Goal: Task Accomplishment & Management: Use online tool/utility

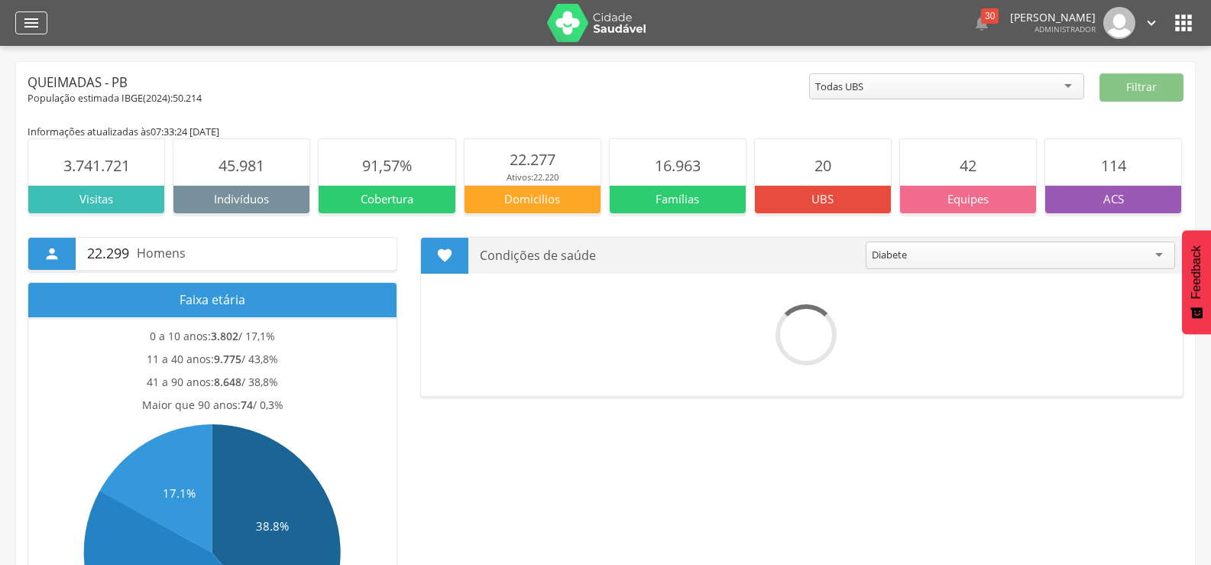
click at [35, 15] on icon "" at bounding box center [31, 23] width 18 height 18
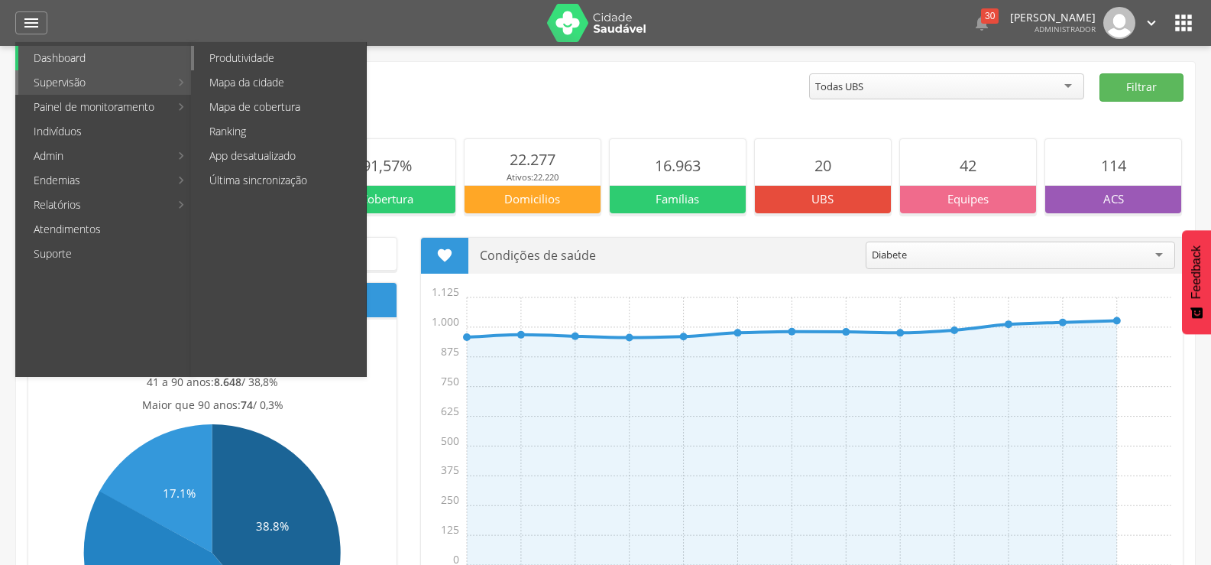
click at [219, 66] on link "Produtividade" at bounding box center [280, 58] width 172 height 24
type input "**********"
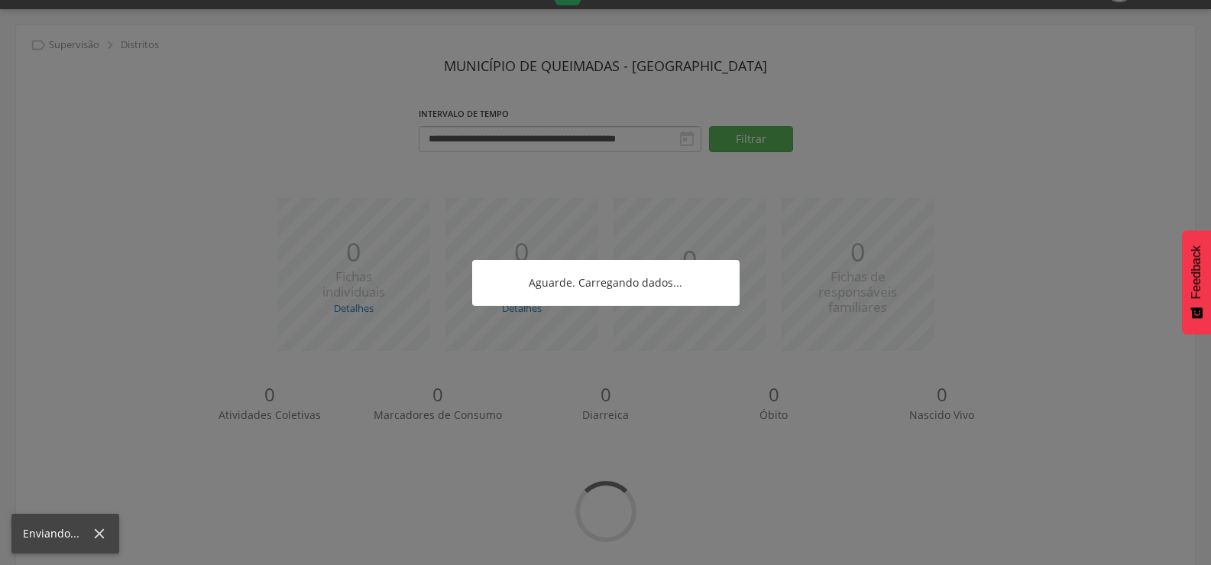
scroll to position [57, 0]
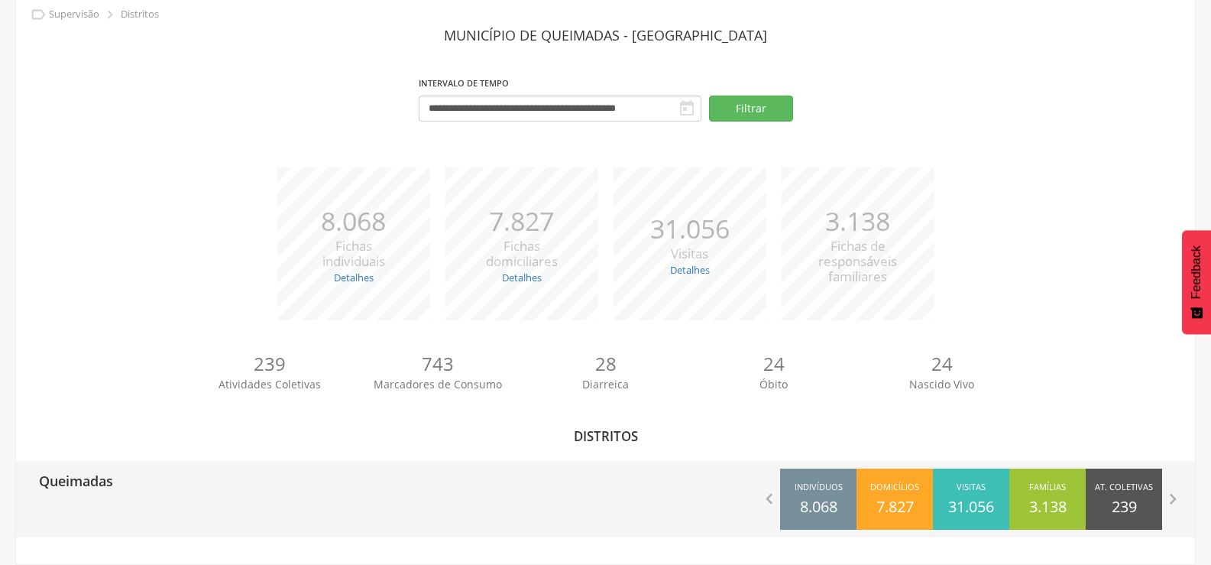
click at [161, 474] on div "Queimadas" at bounding box center [311, 480] width 590 height 38
type input "**********"
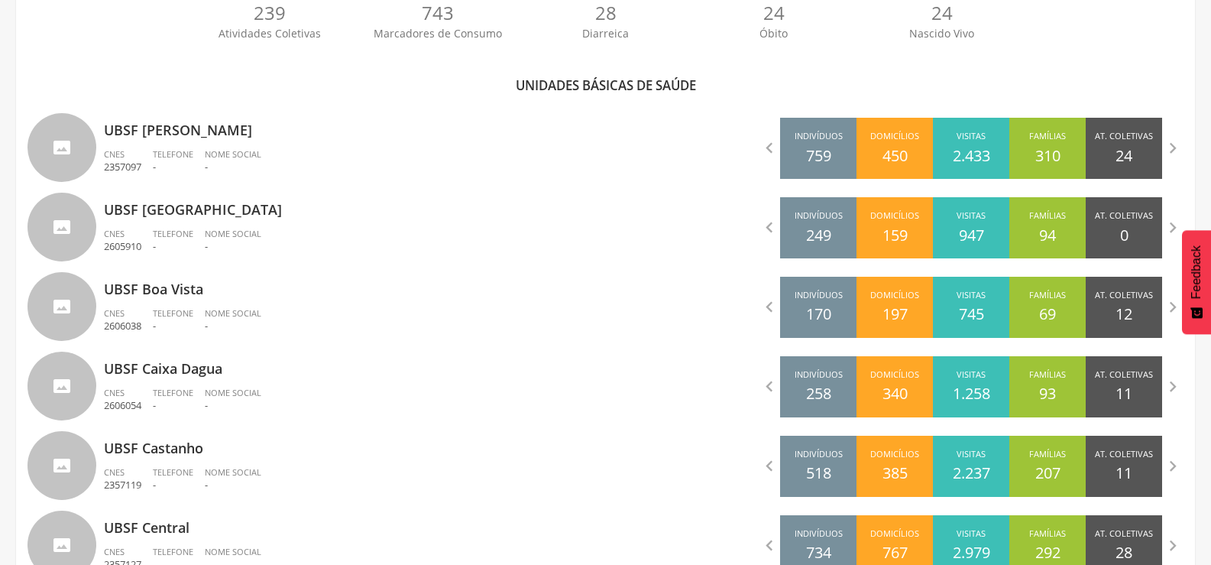
scroll to position [526, 0]
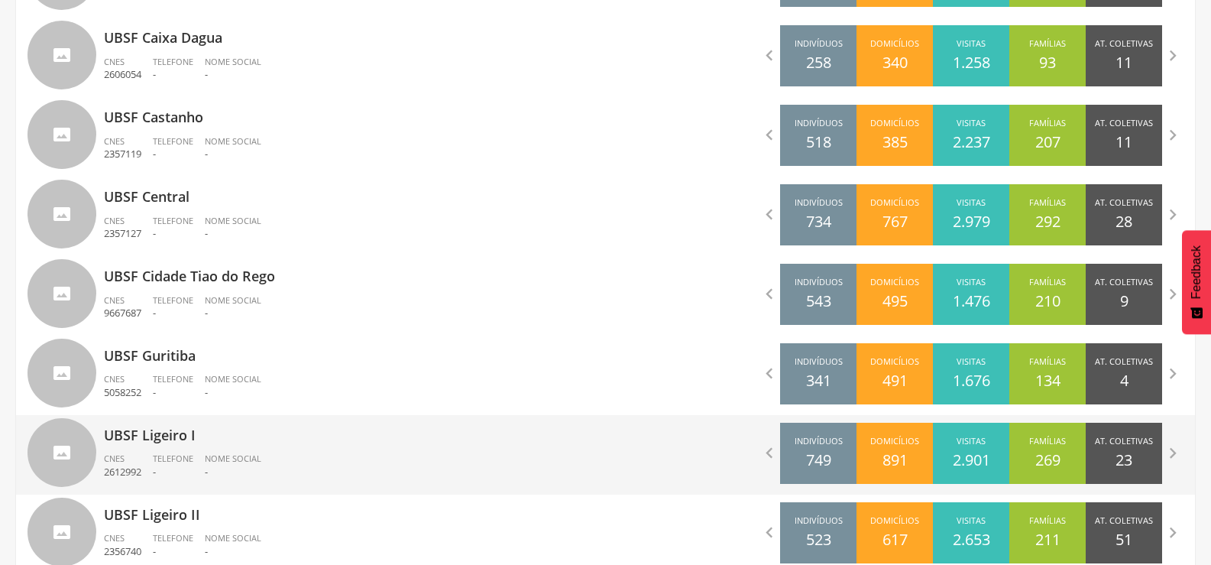
click at [269, 432] on p "UBSF Ligeiro I" at bounding box center [349, 430] width 491 height 31
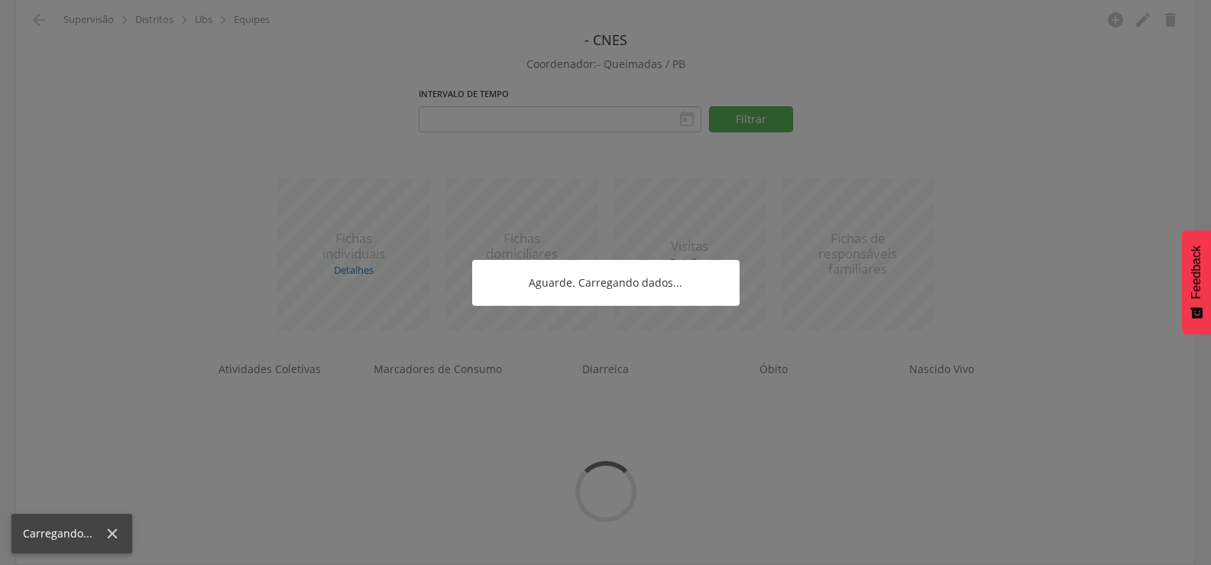
type input "**********"
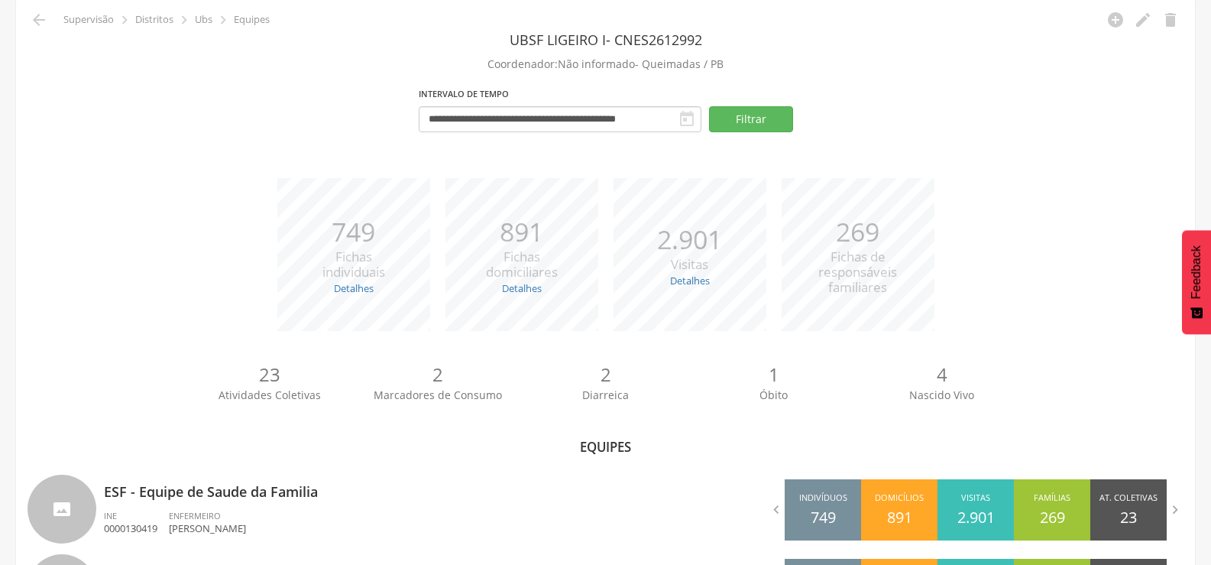
scroll to position [156, 0]
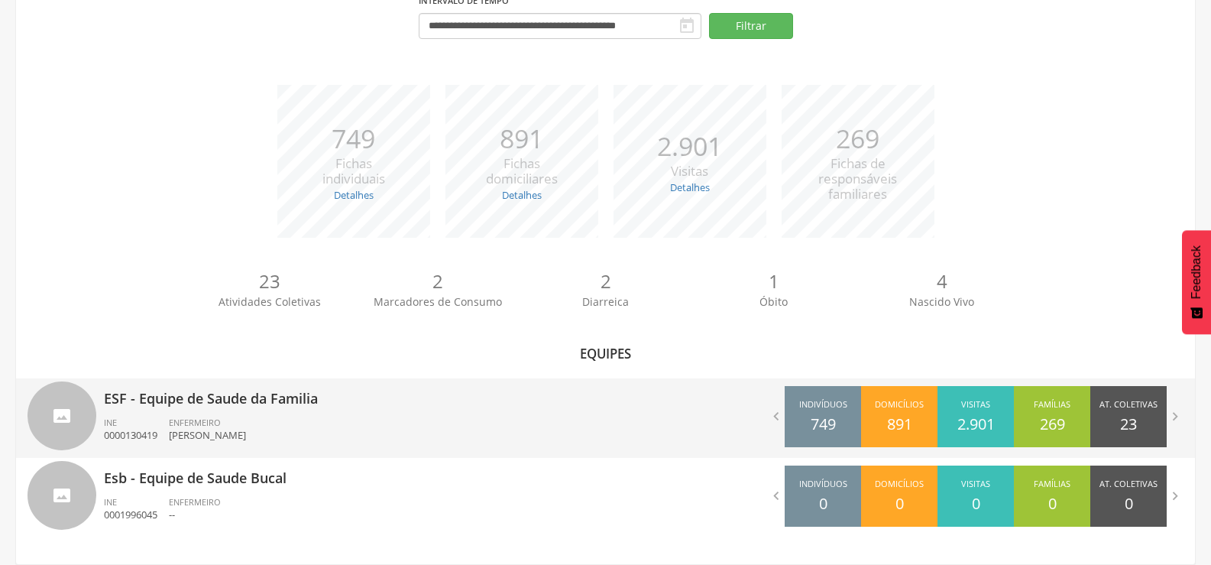
click at [331, 402] on p "ESF - Equipe de Saude da Familia" at bounding box center [349, 393] width 491 height 31
type input "**********"
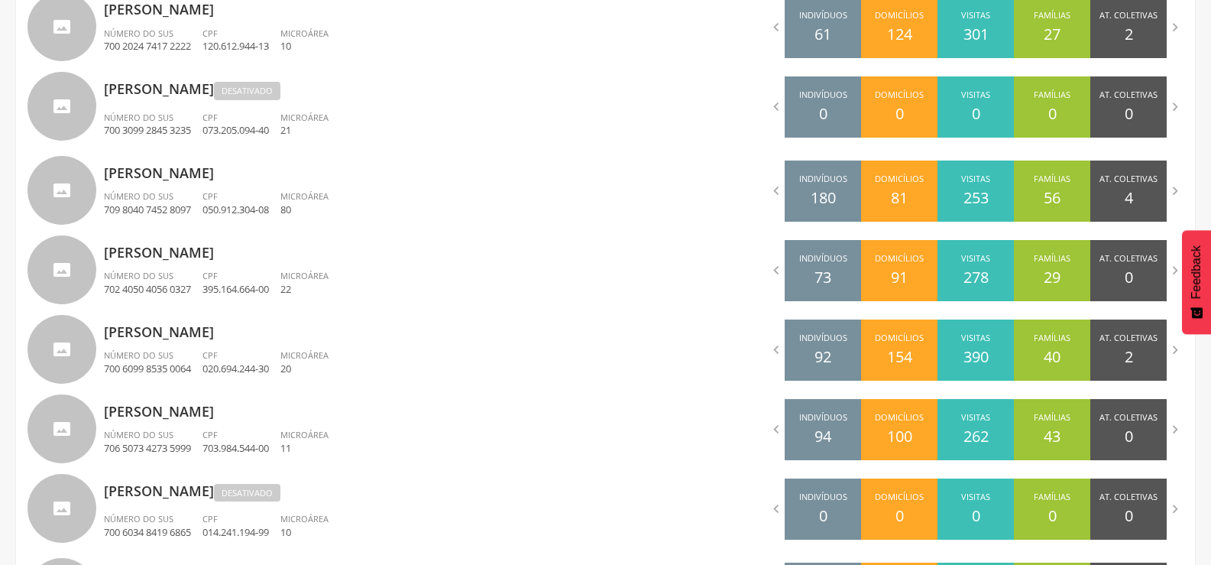
scroll to position [1061, 0]
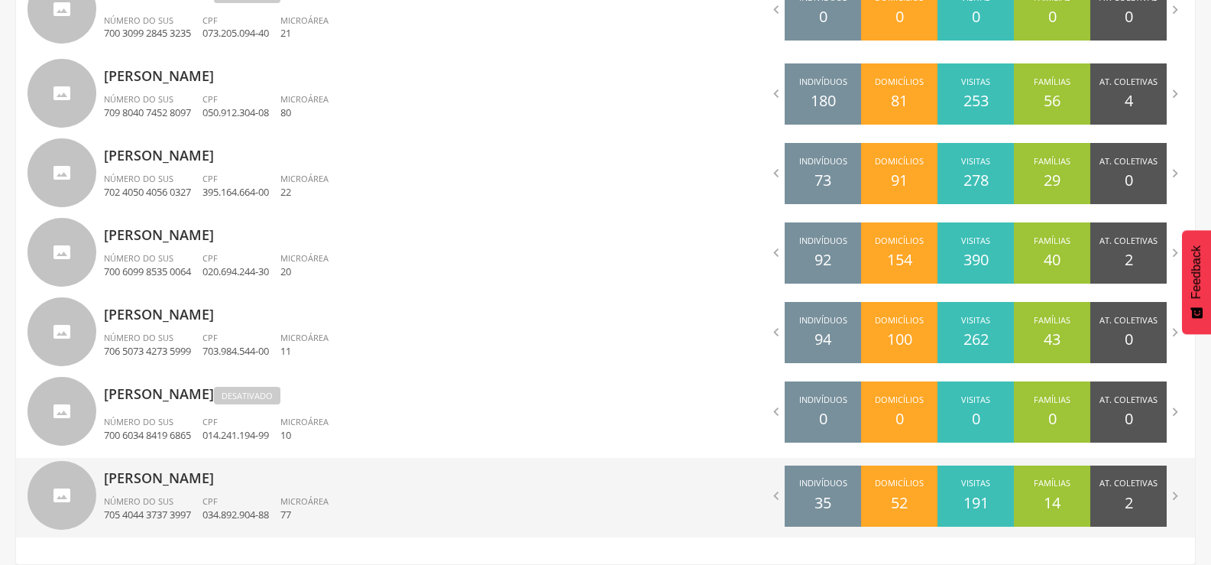
click at [310, 467] on p "[PERSON_NAME]" at bounding box center [349, 473] width 491 height 31
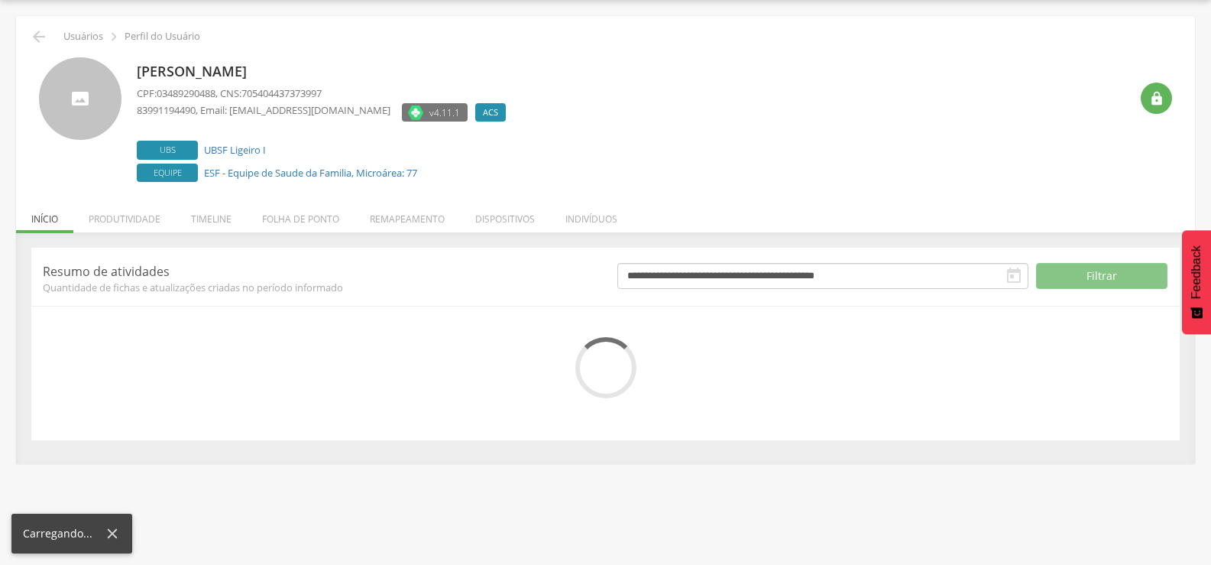
scroll to position [86, 0]
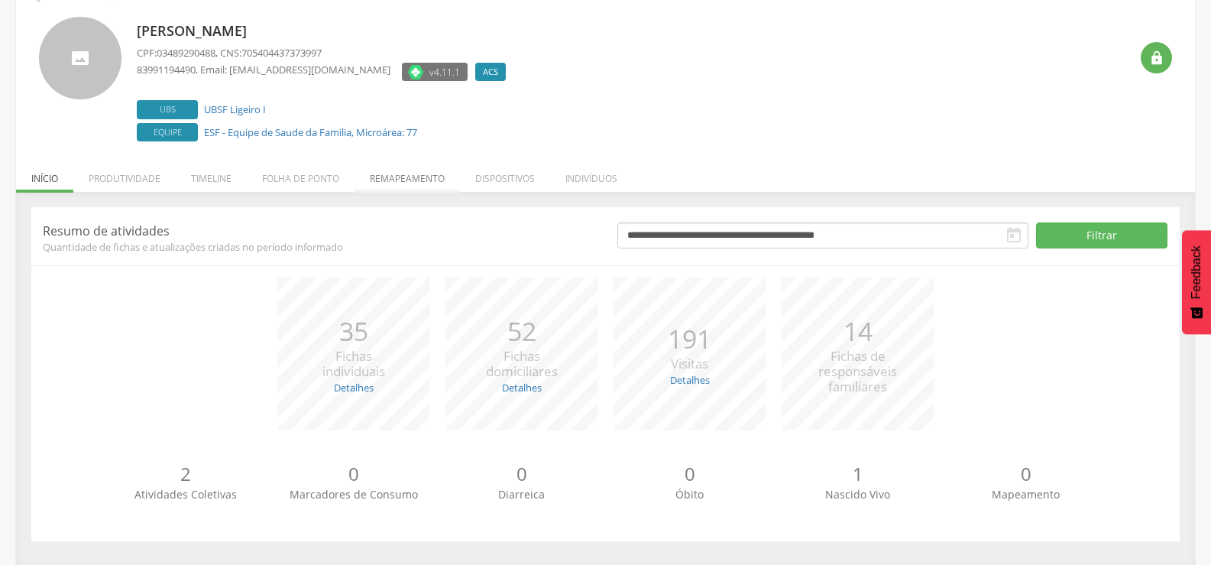
click at [397, 189] on li "Remapeamento" at bounding box center [407, 175] width 105 height 36
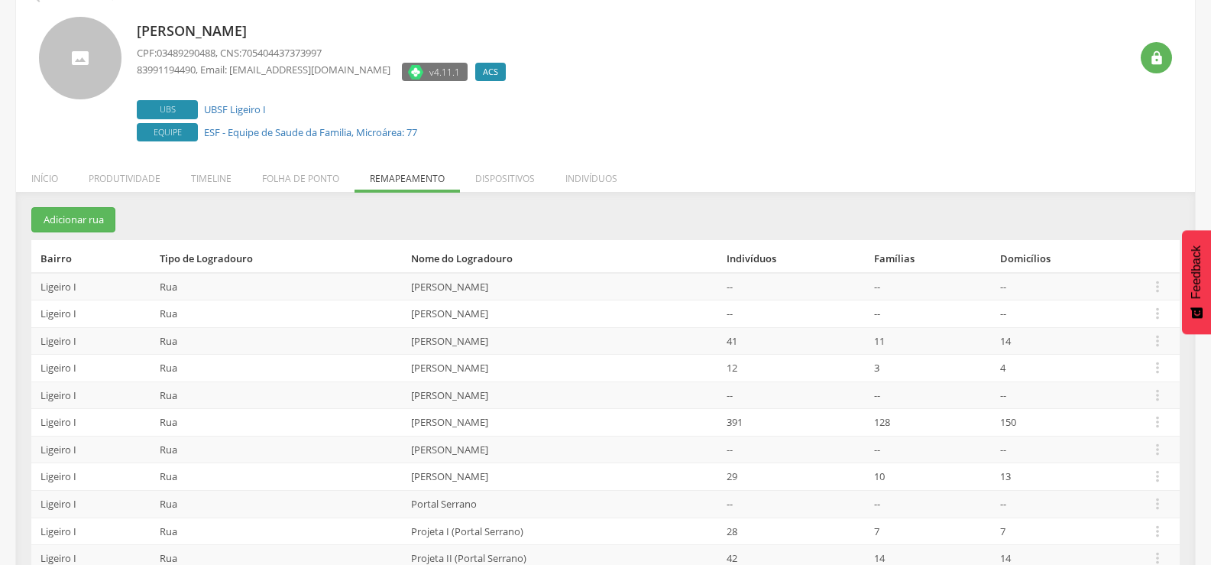
scroll to position [309, 0]
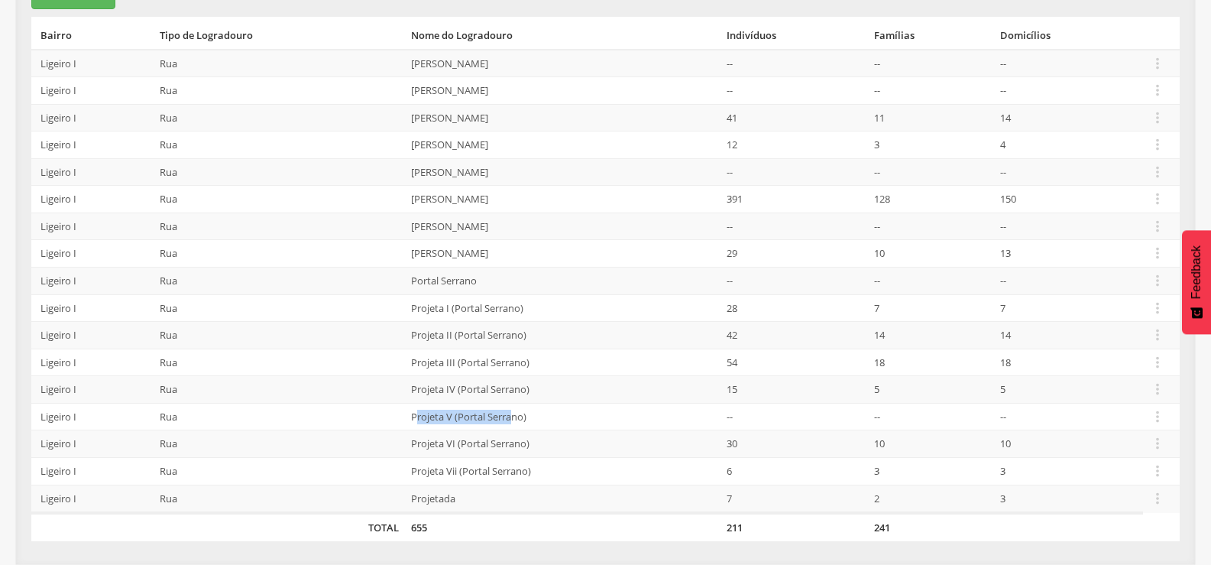
drag, startPoint x: 413, startPoint y: 417, endPoint x: 507, endPoint y: 419, distance: 94.8
click at [507, 419] on td "Projeta V (Portal Serrano)" at bounding box center [563, 417] width 316 height 28
click at [381, 332] on td "Rua" at bounding box center [279, 336] width 251 height 28
click at [1151, 65] on icon "" at bounding box center [1157, 63] width 17 height 17
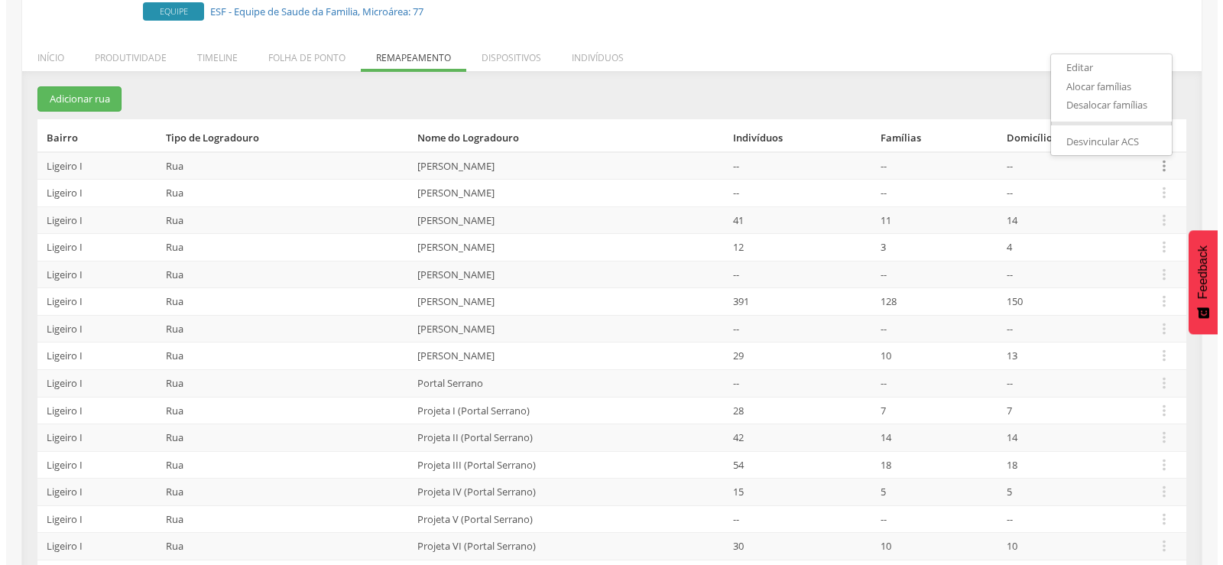
scroll to position [157, 0]
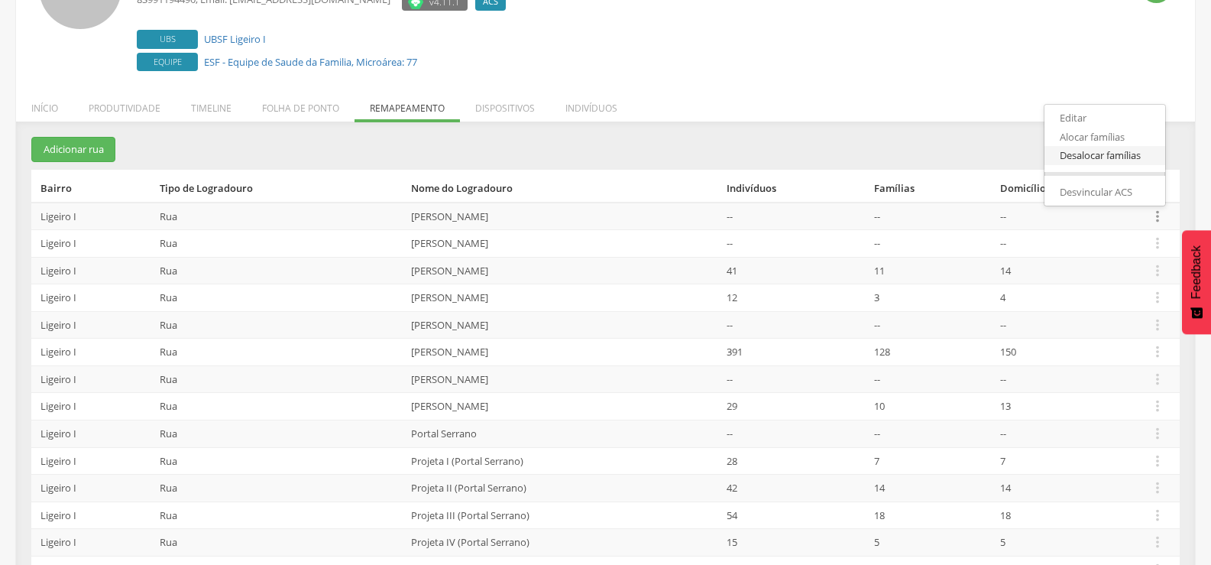
click at [1128, 148] on link "Desalocar famílias" at bounding box center [1105, 155] width 121 height 19
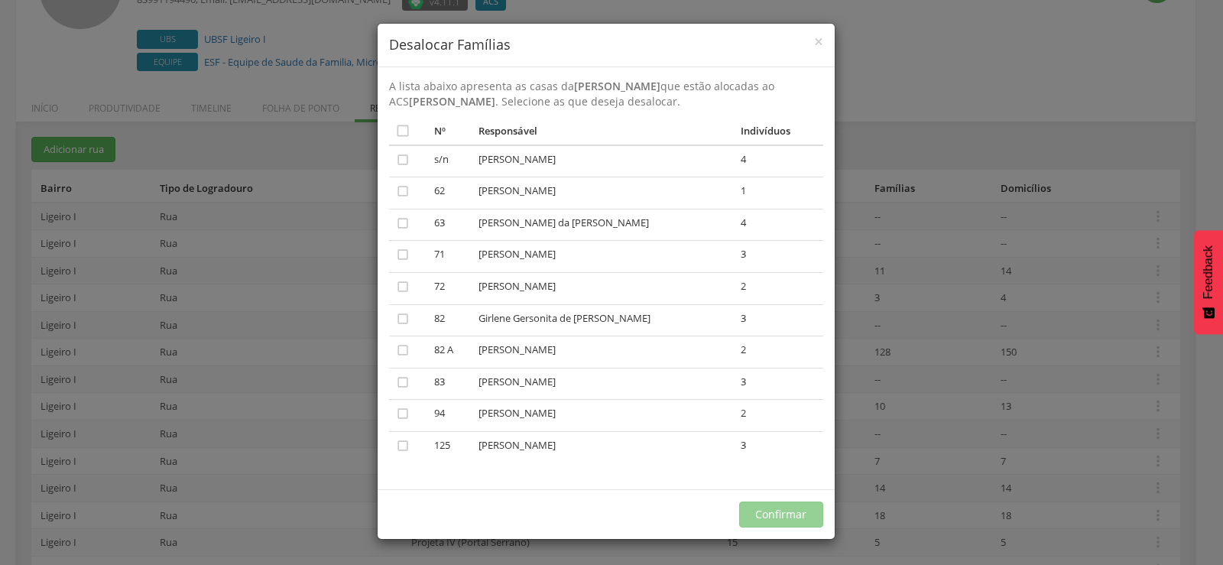
click at [810, 47] on h4 "Desalocar Famílias" at bounding box center [606, 45] width 434 height 20
click at [815, 46] on span "×" at bounding box center [818, 41] width 9 height 21
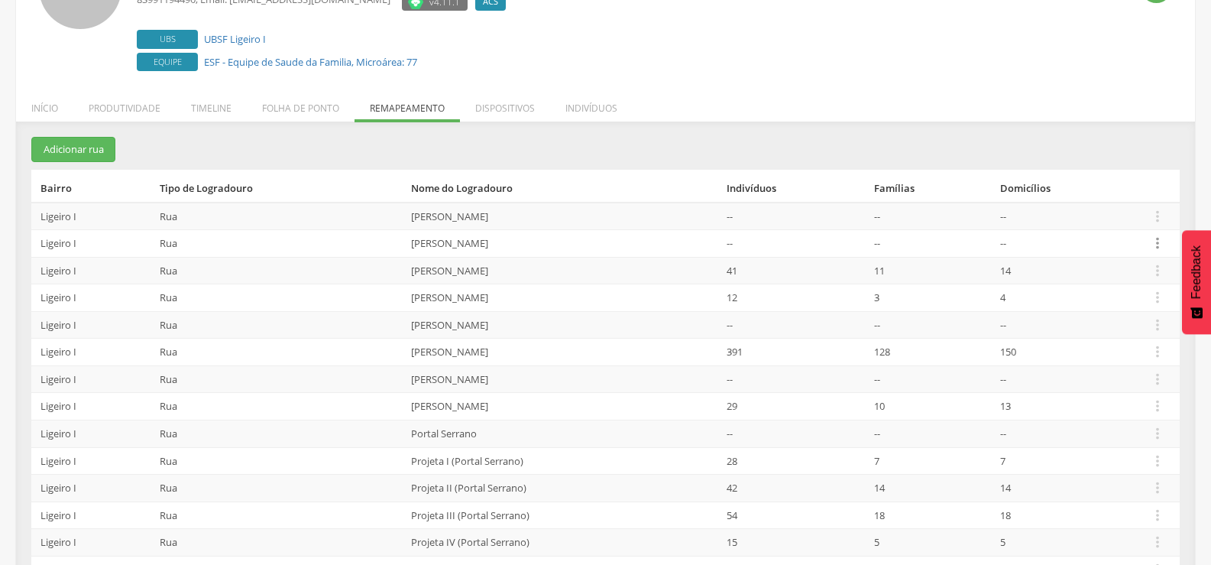
click at [1160, 235] on icon "" at bounding box center [1157, 243] width 17 height 17
click at [1095, 189] on link "Desalocar famílias" at bounding box center [1105, 182] width 121 height 19
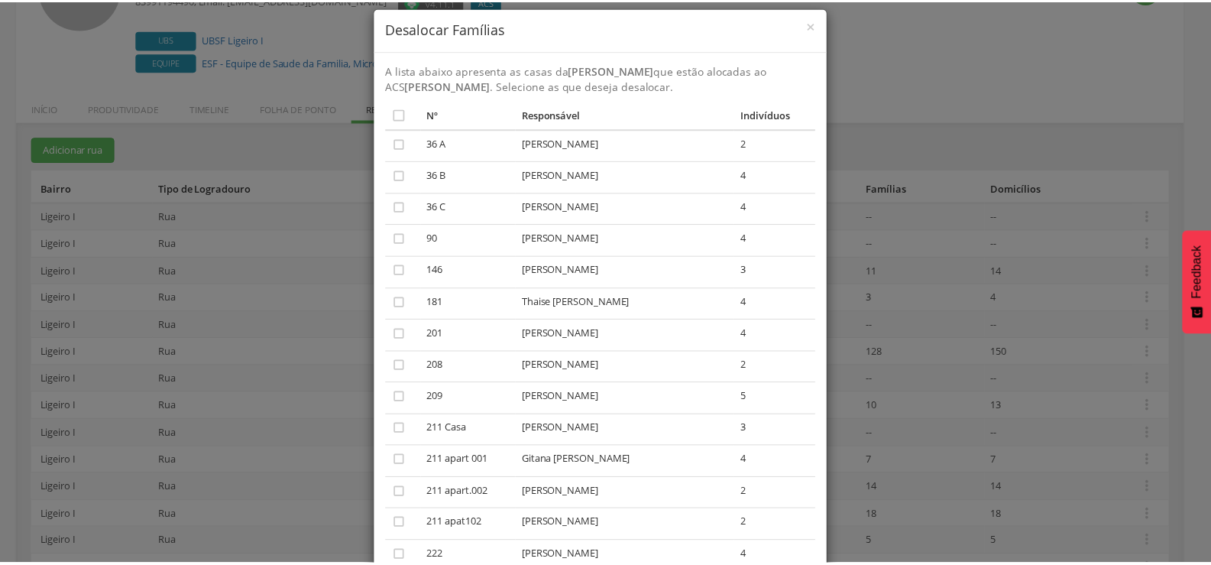
scroll to position [0, 0]
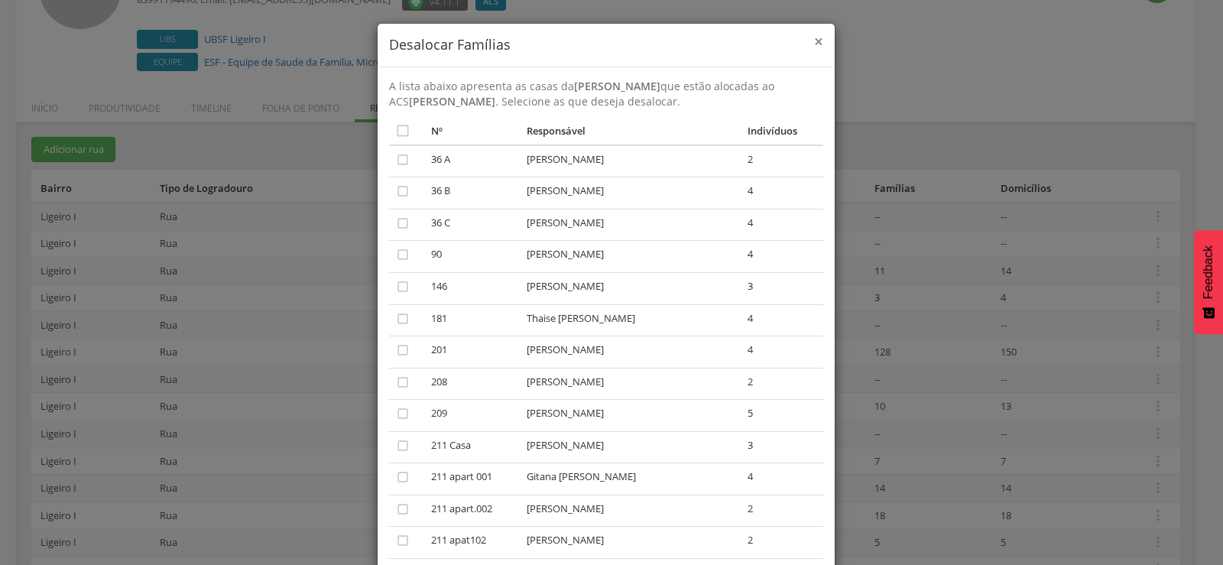
click at [815, 40] on span "×" at bounding box center [818, 41] width 9 height 21
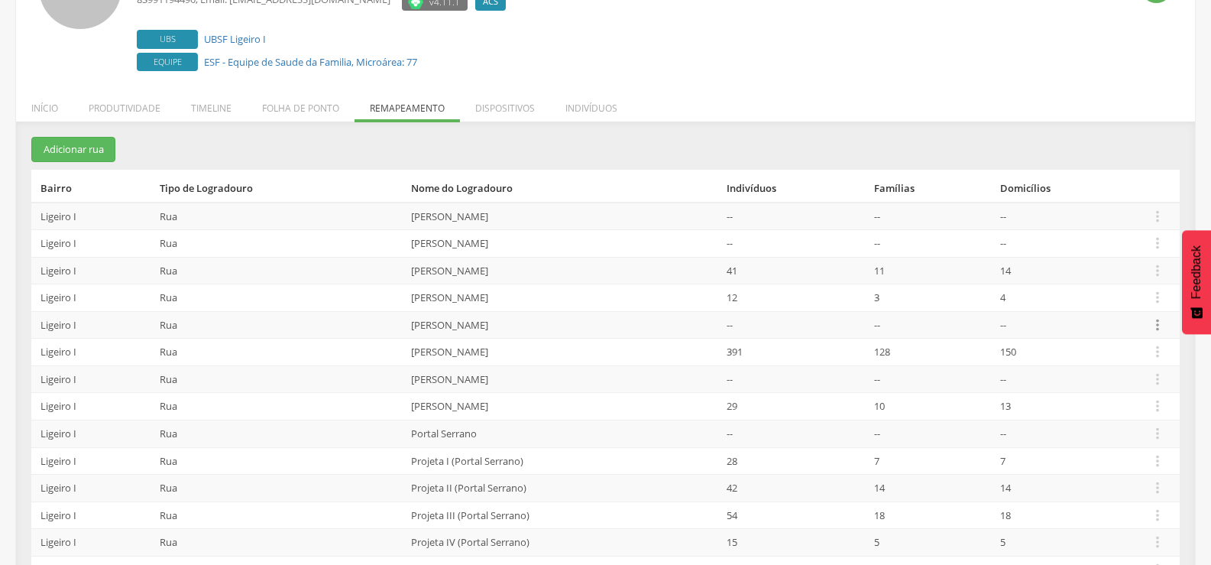
click at [1156, 322] on icon "" at bounding box center [1157, 324] width 17 height 17
click at [1097, 262] on link "Desalocar famílias" at bounding box center [1105, 264] width 121 height 19
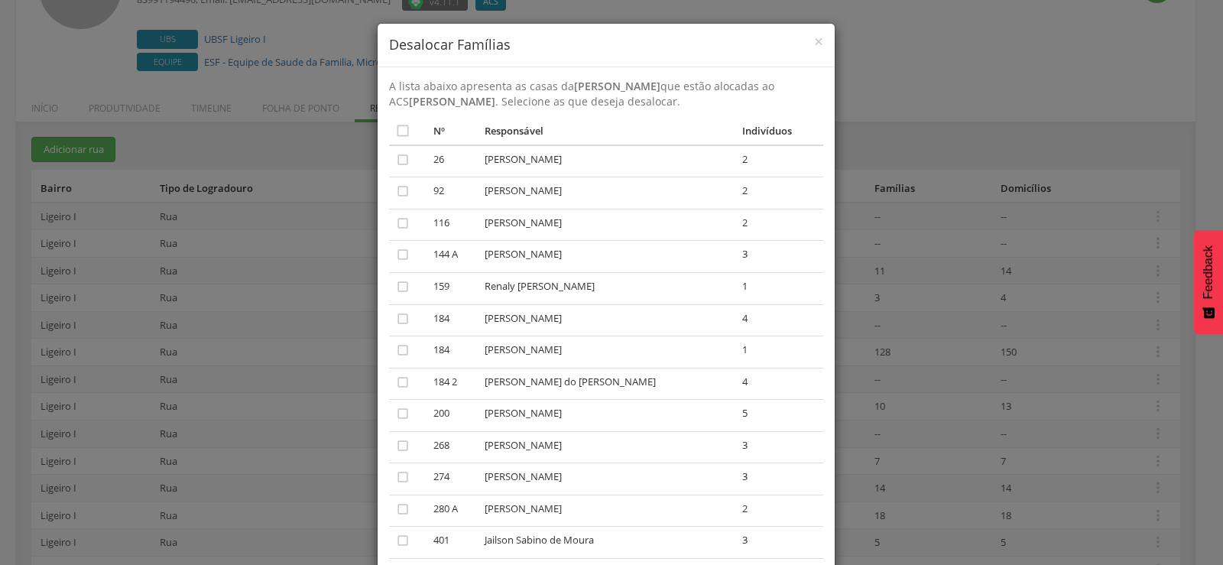
click at [807, 42] on h4 "Desalocar Famílias" at bounding box center [606, 45] width 434 height 20
click at [814, 41] on span "×" at bounding box center [818, 41] width 9 height 21
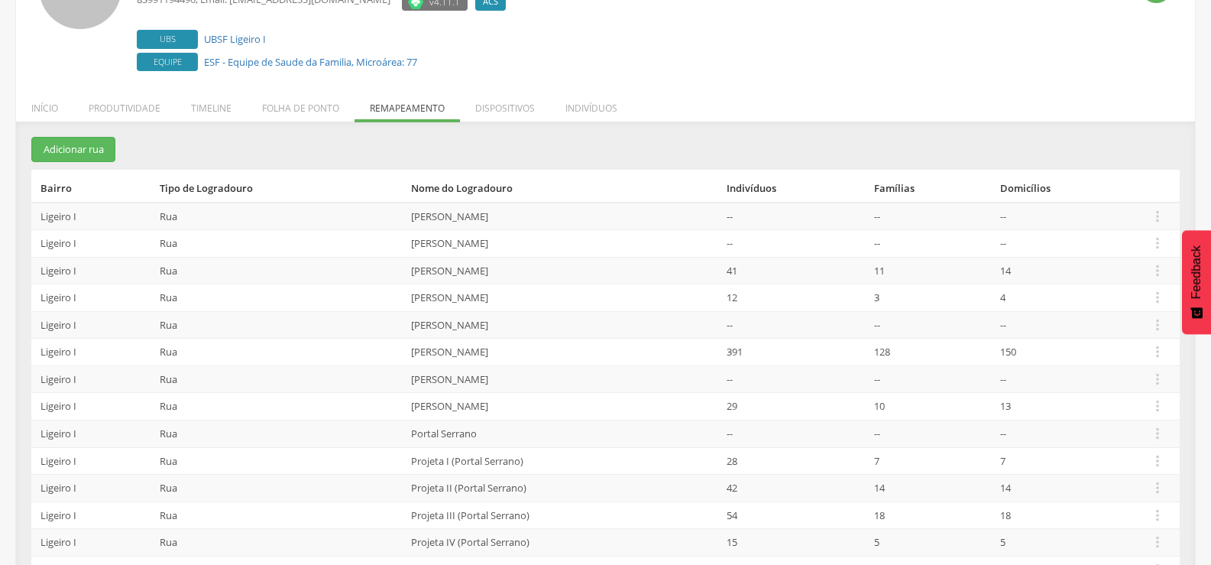
scroll to position [233, 0]
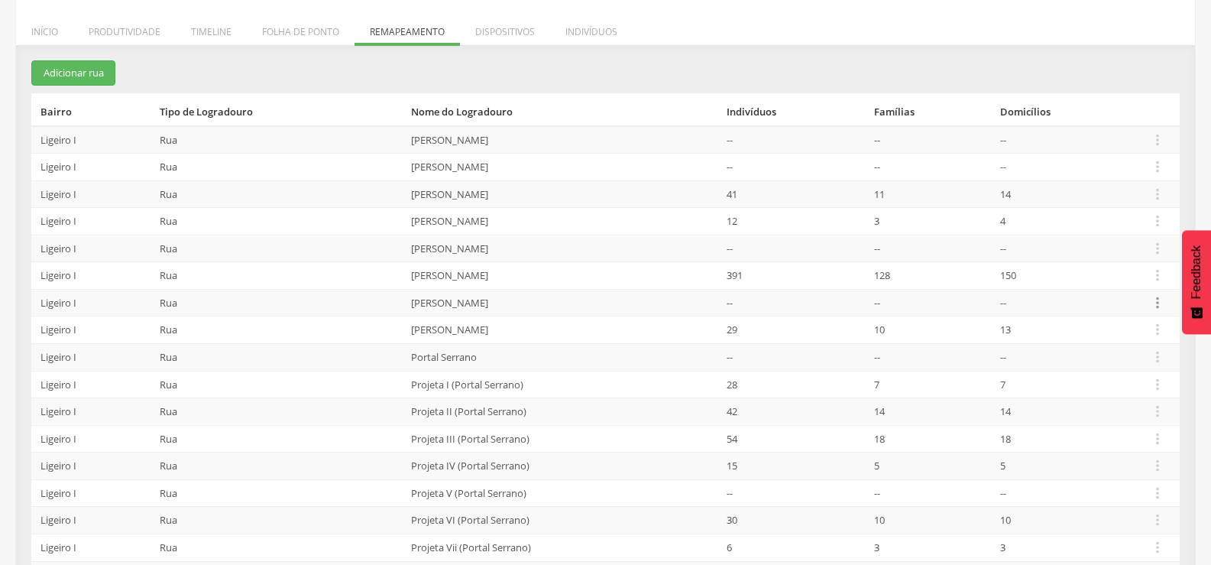
click at [1152, 299] on icon "" at bounding box center [1157, 302] width 17 height 17
click at [1124, 243] on link "Desalocar famílias" at bounding box center [1105, 242] width 121 height 19
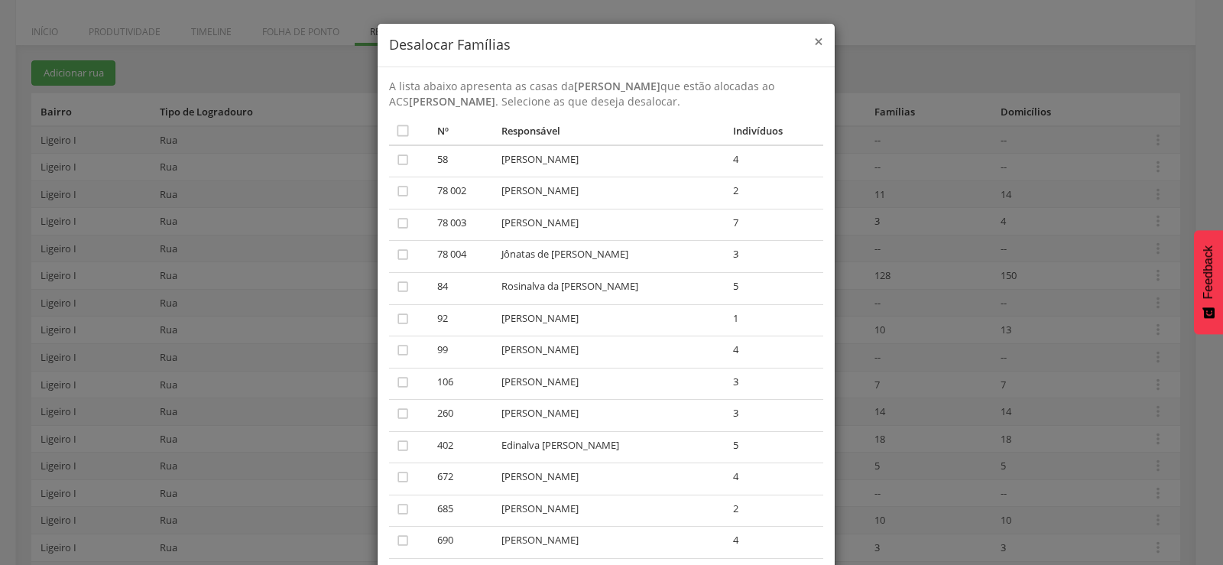
click at [815, 31] on span "×" at bounding box center [818, 41] width 9 height 21
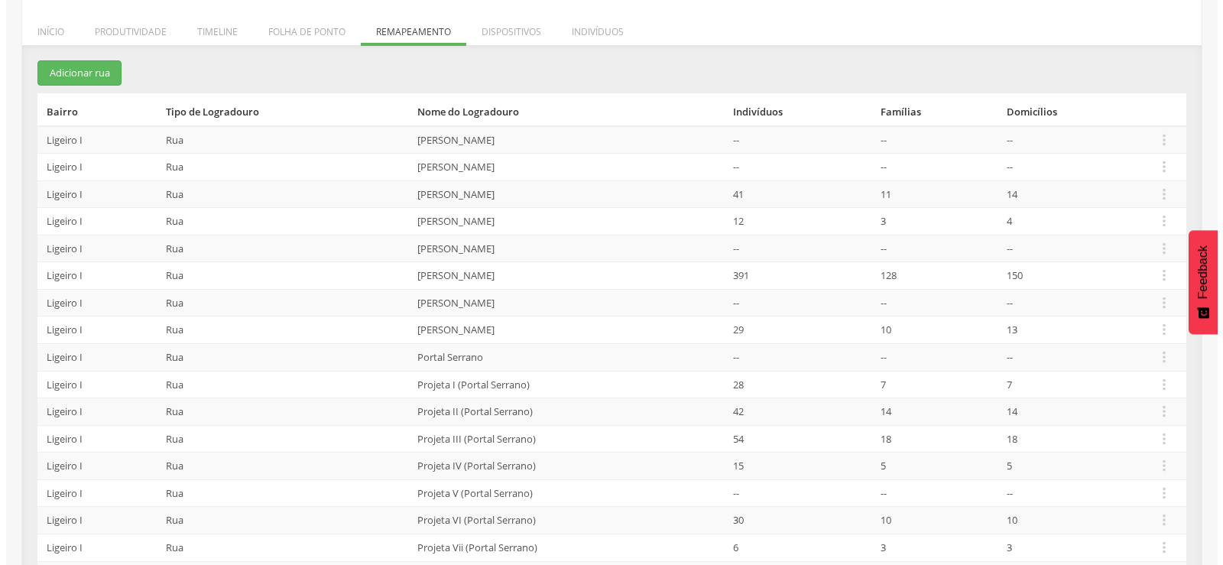
scroll to position [309, 0]
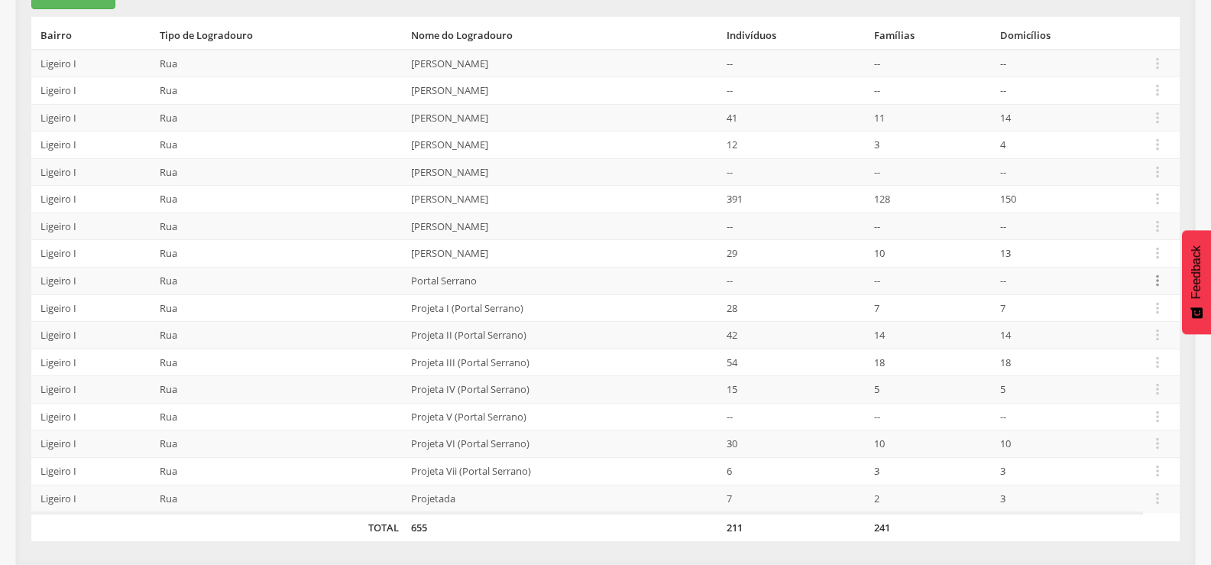
click at [1157, 275] on icon "" at bounding box center [1157, 280] width 17 height 17
click at [1083, 216] on link "Desalocar famílias" at bounding box center [1105, 220] width 121 height 19
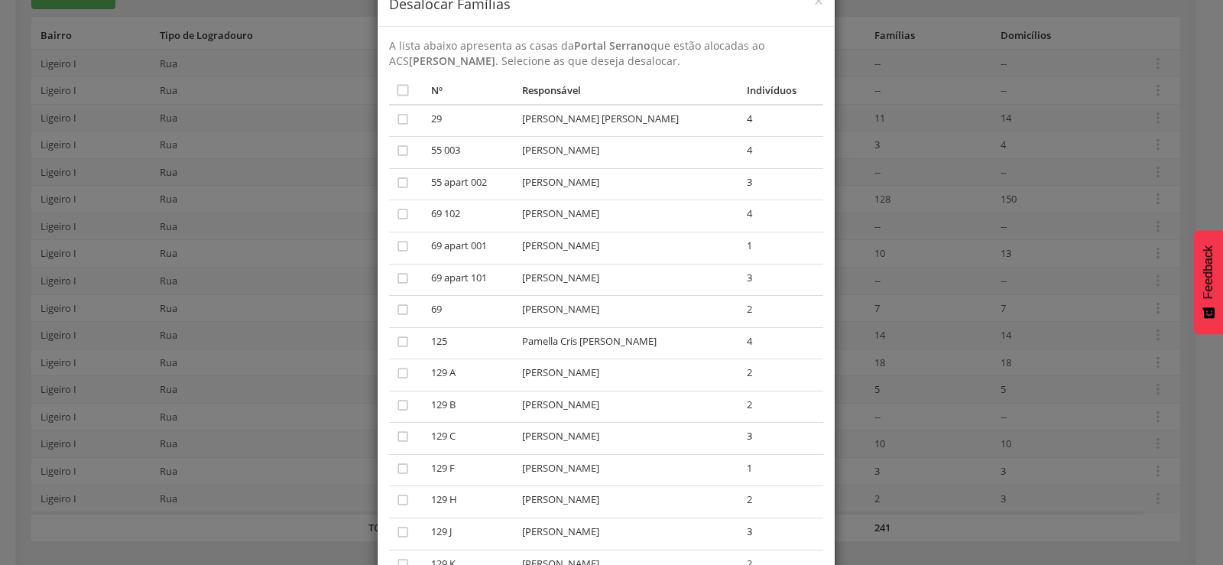
scroll to position [23, 0]
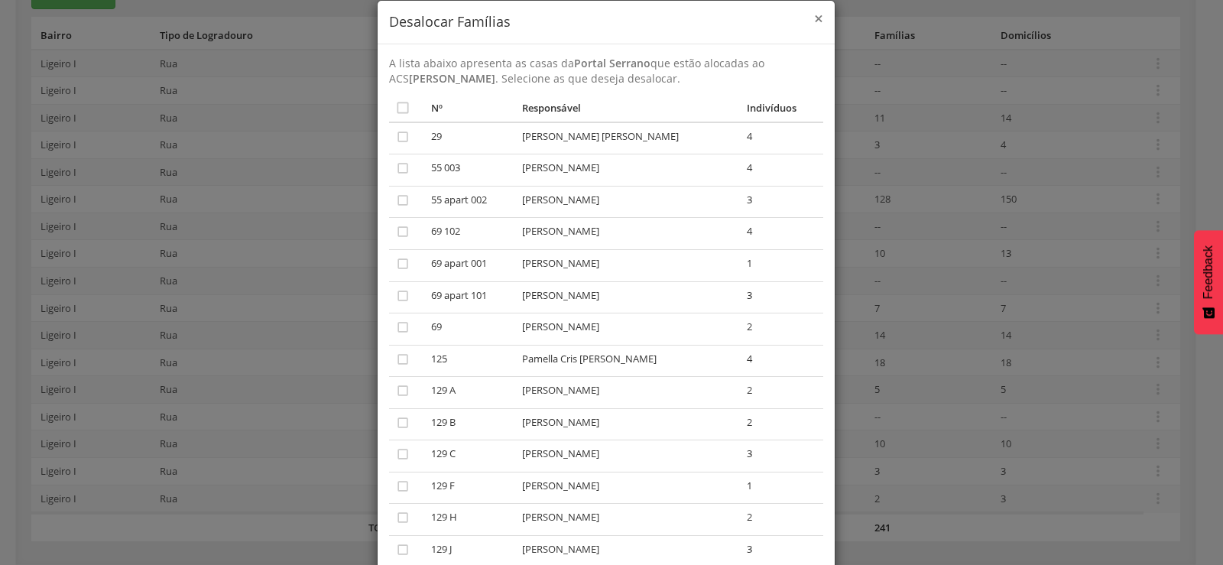
click at [814, 19] on span "×" at bounding box center [818, 18] width 9 height 21
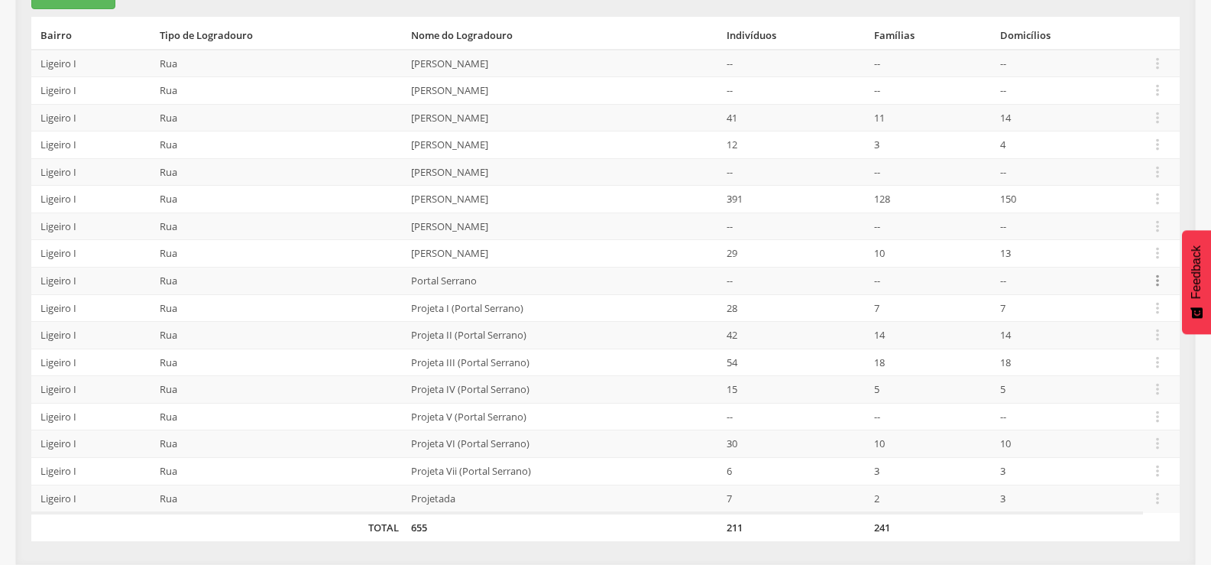
click at [1160, 278] on icon "" at bounding box center [1157, 280] width 17 height 17
click at [1132, 224] on link "Desalocar famílias" at bounding box center [1105, 220] width 121 height 19
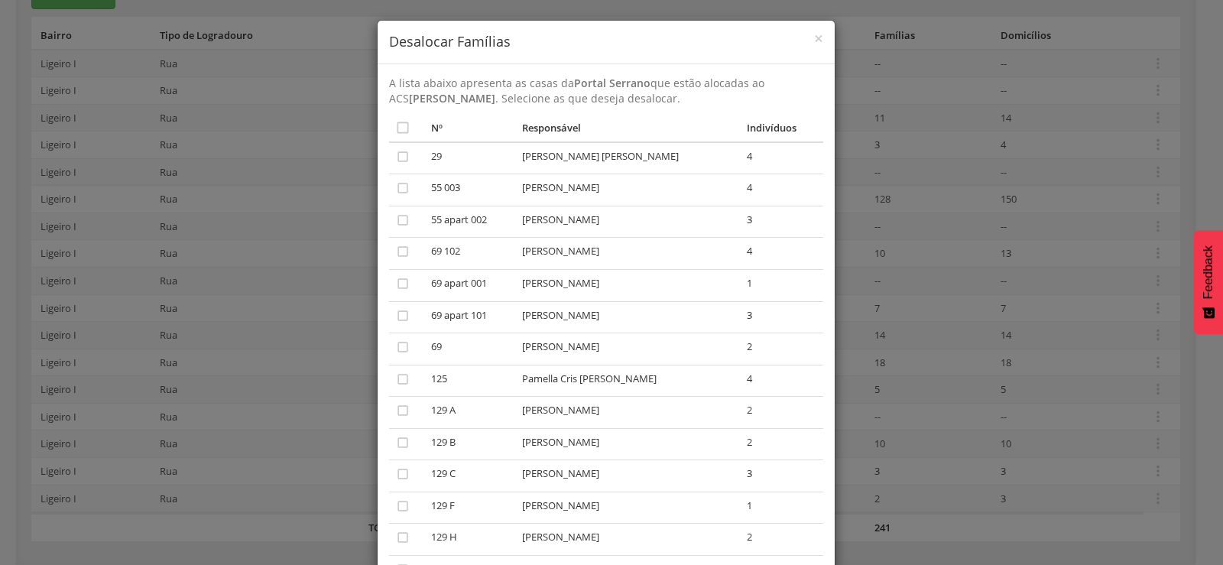
scroll to position [0, 0]
click at [814, 44] on span "×" at bounding box center [818, 41] width 9 height 21
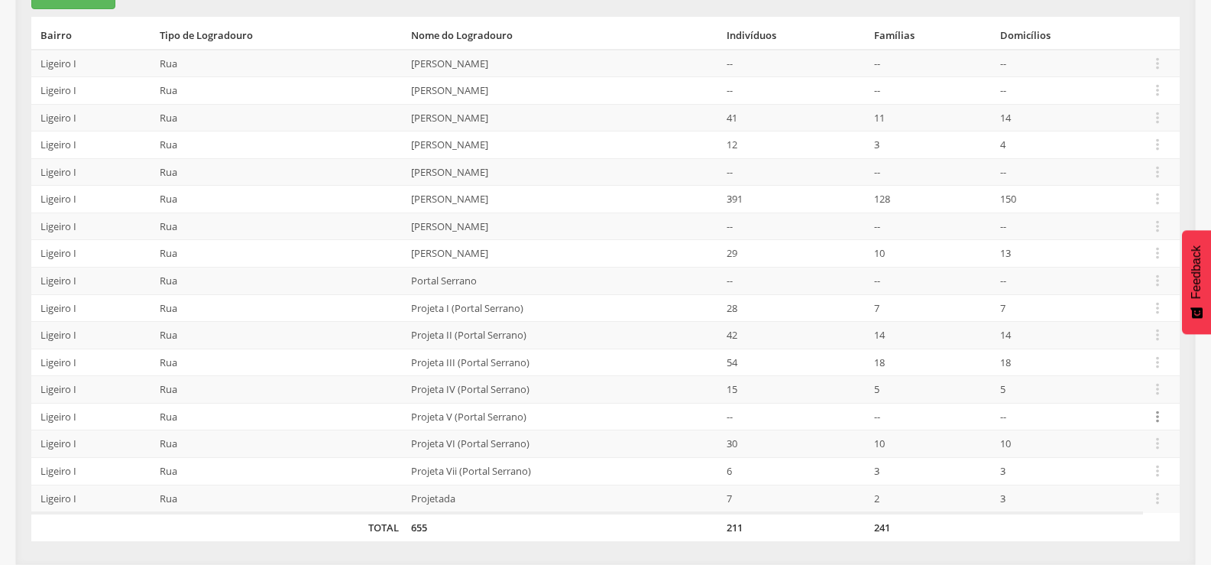
click at [1157, 420] on icon "" at bounding box center [1157, 416] width 17 height 17
click at [1113, 361] on link "Desalocar famílias" at bounding box center [1105, 356] width 121 height 19
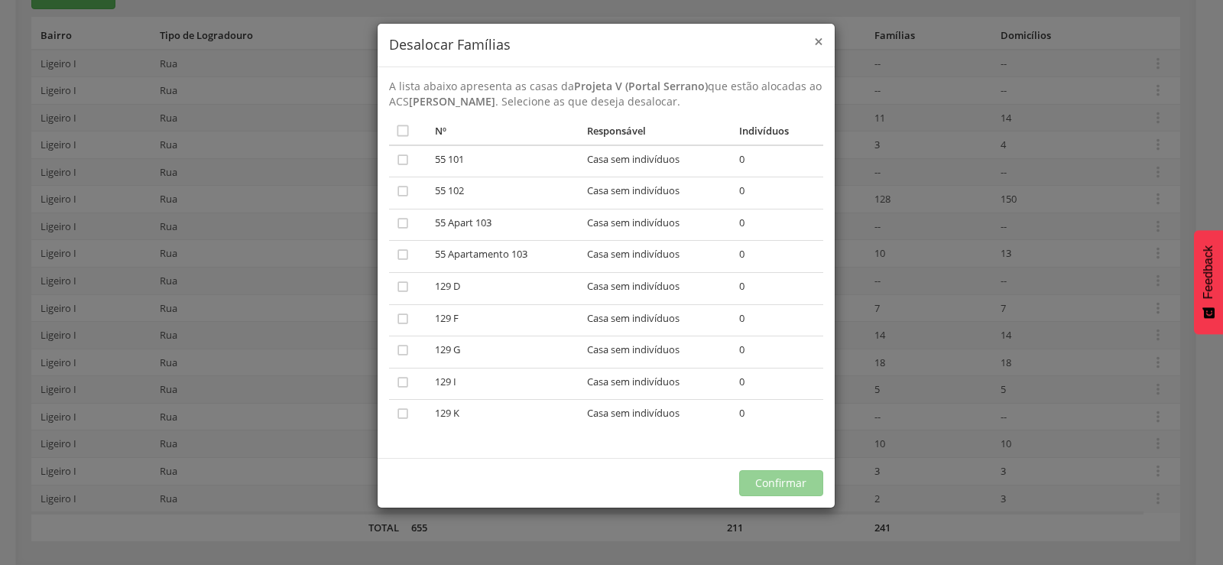
click at [819, 39] on span "×" at bounding box center [818, 41] width 9 height 21
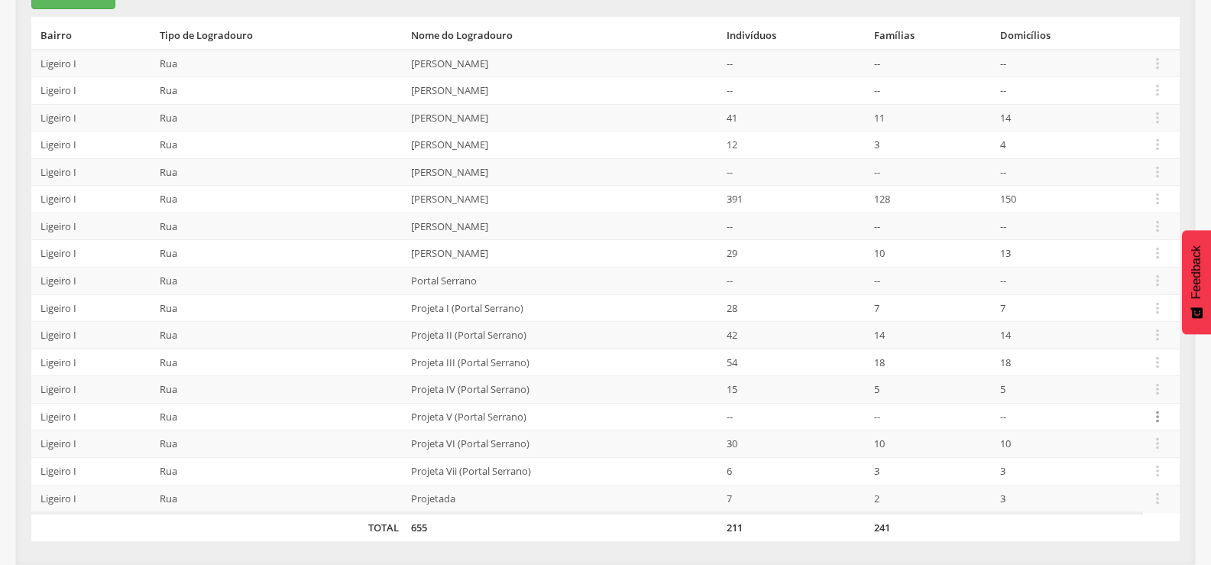
click at [1160, 411] on icon "" at bounding box center [1157, 416] width 17 height 17
click at [529, 533] on td "655" at bounding box center [563, 527] width 316 height 28
click at [1153, 284] on icon "" at bounding box center [1157, 280] width 17 height 17
click at [1113, 211] on link "Desalocar famílias" at bounding box center [1105, 220] width 121 height 19
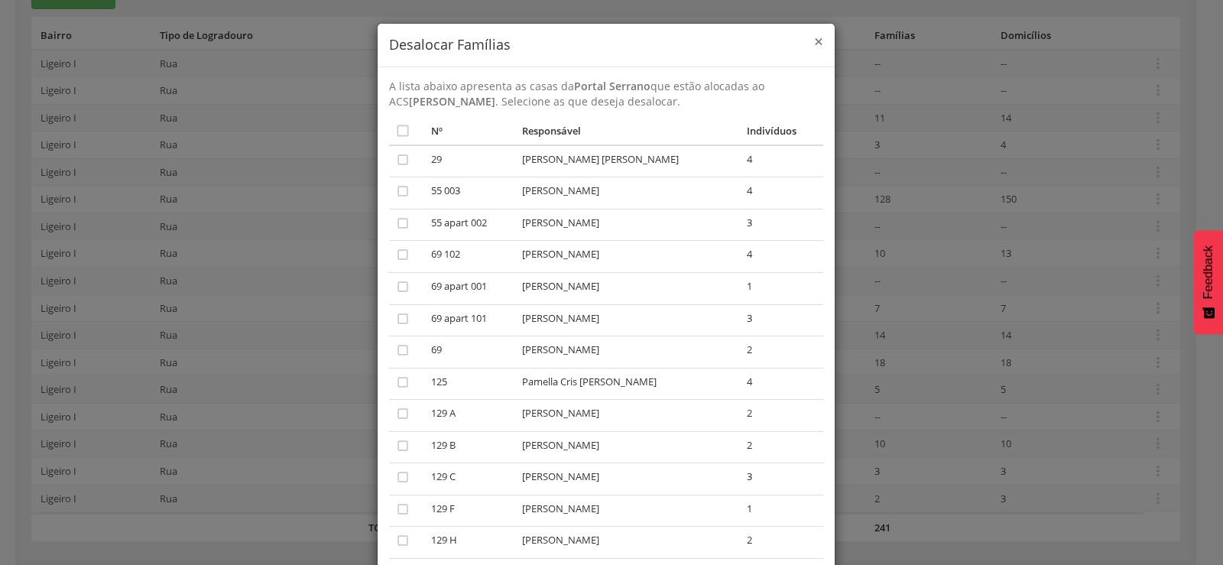
click at [814, 44] on span "×" at bounding box center [818, 41] width 9 height 21
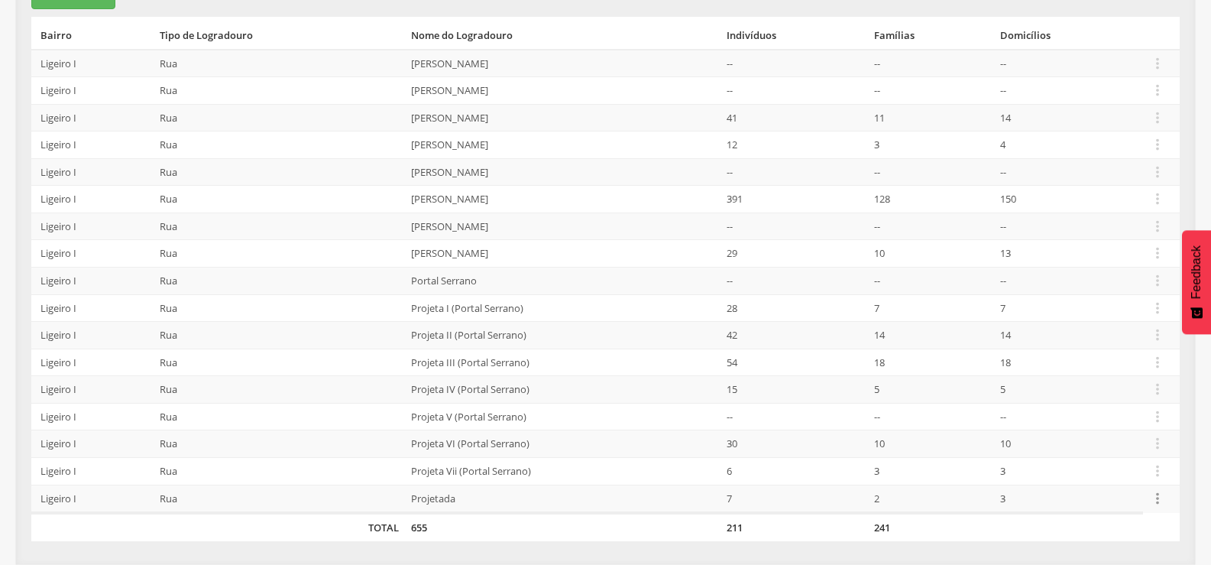
click at [1159, 498] on icon "" at bounding box center [1157, 498] width 17 height 17
click at [1076, 445] on link "Desalocar famílias" at bounding box center [1105, 437] width 121 height 19
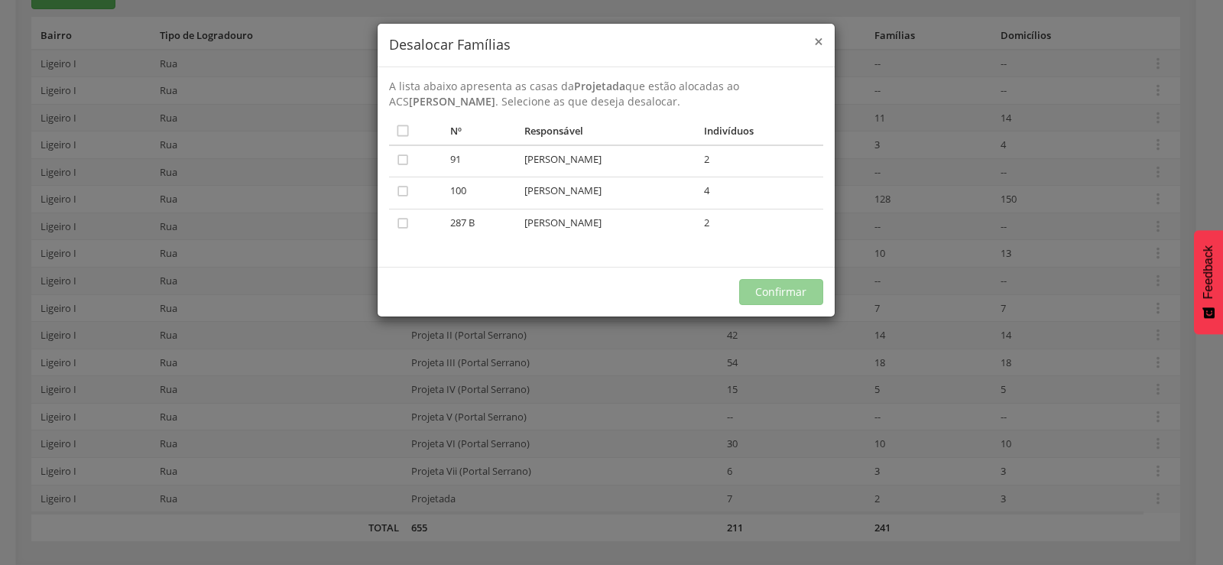
click at [818, 40] on span "×" at bounding box center [818, 41] width 9 height 21
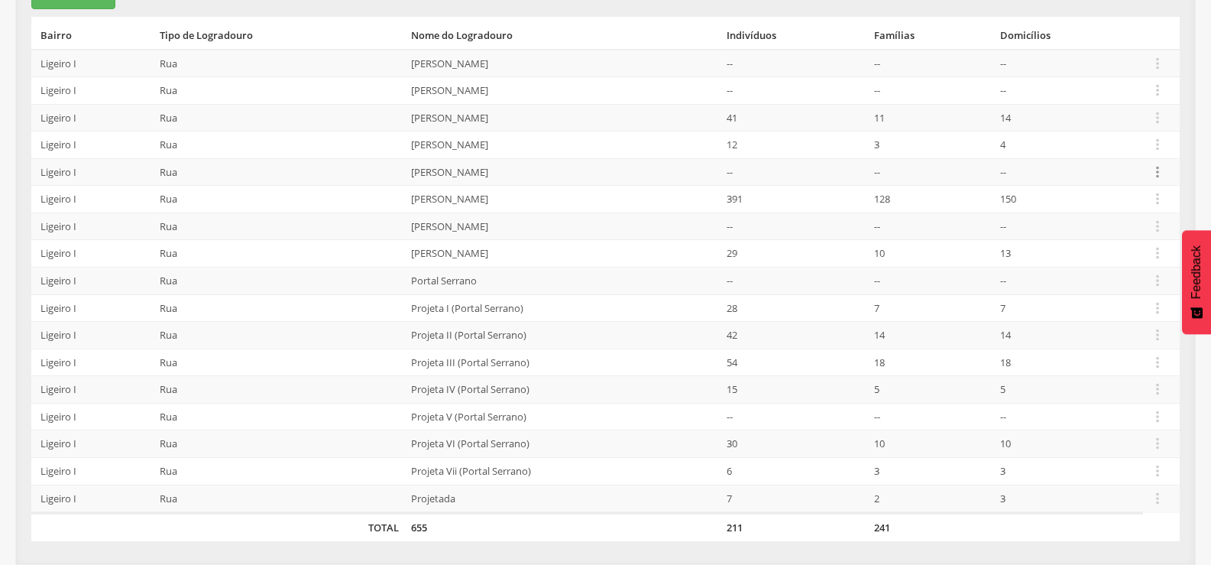
click at [1157, 175] on icon "" at bounding box center [1157, 172] width 17 height 17
click at [1080, 118] on link "Desalocar famílias" at bounding box center [1105, 111] width 121 height 19
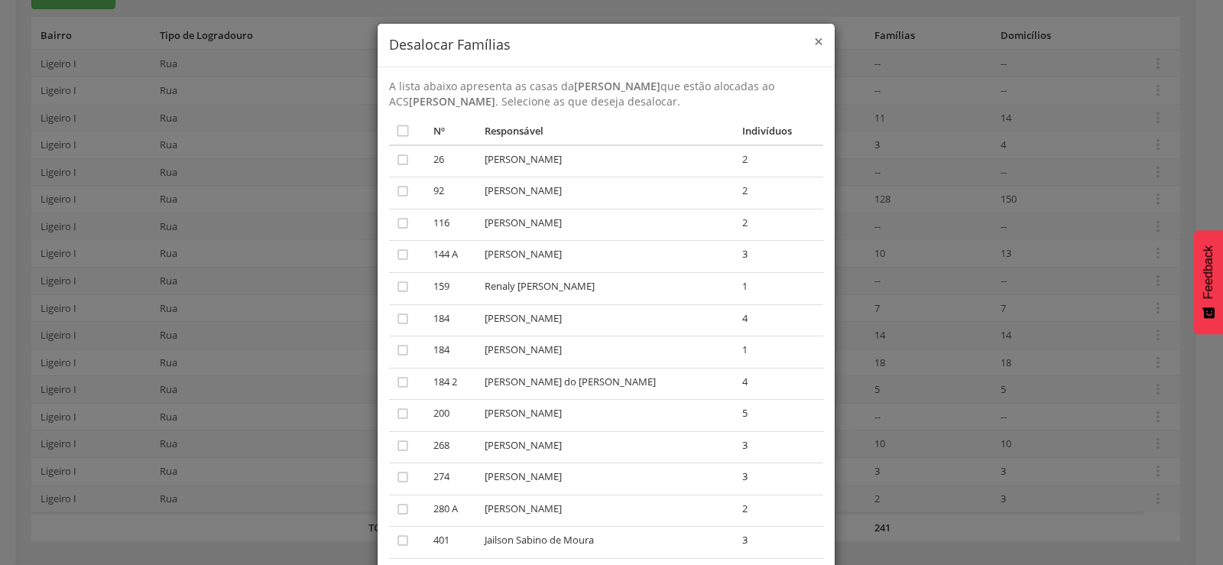
click at [814, 39] on span "×" at bounding box center [818, 41] width 9 height 21
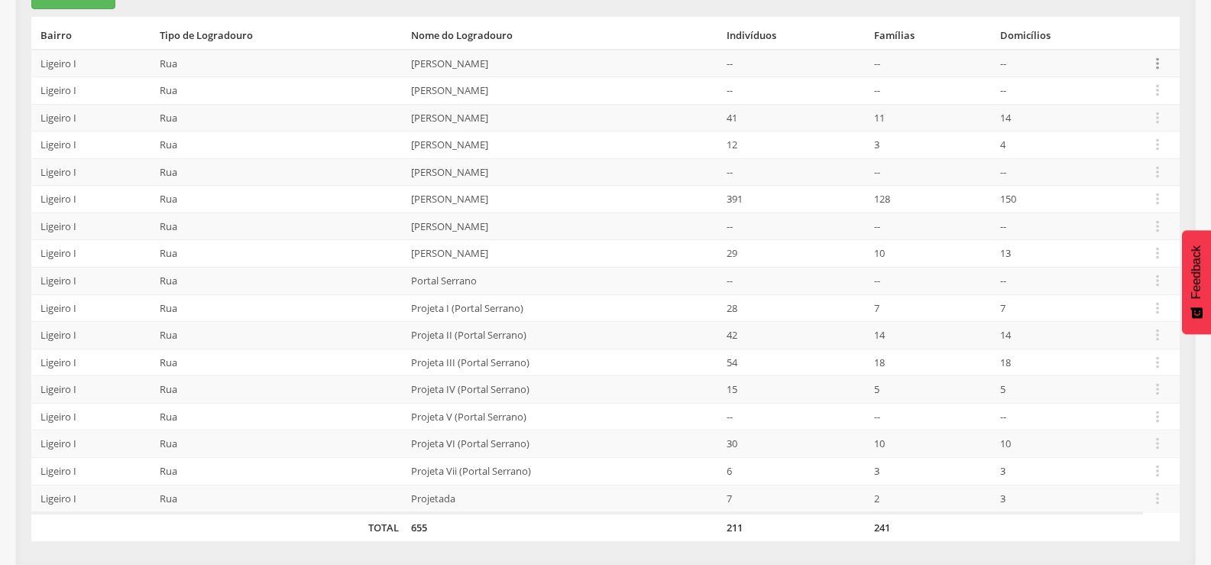
click at [1162, 65] on icon "" at bounding box center [1157, 63] width 17 height 17
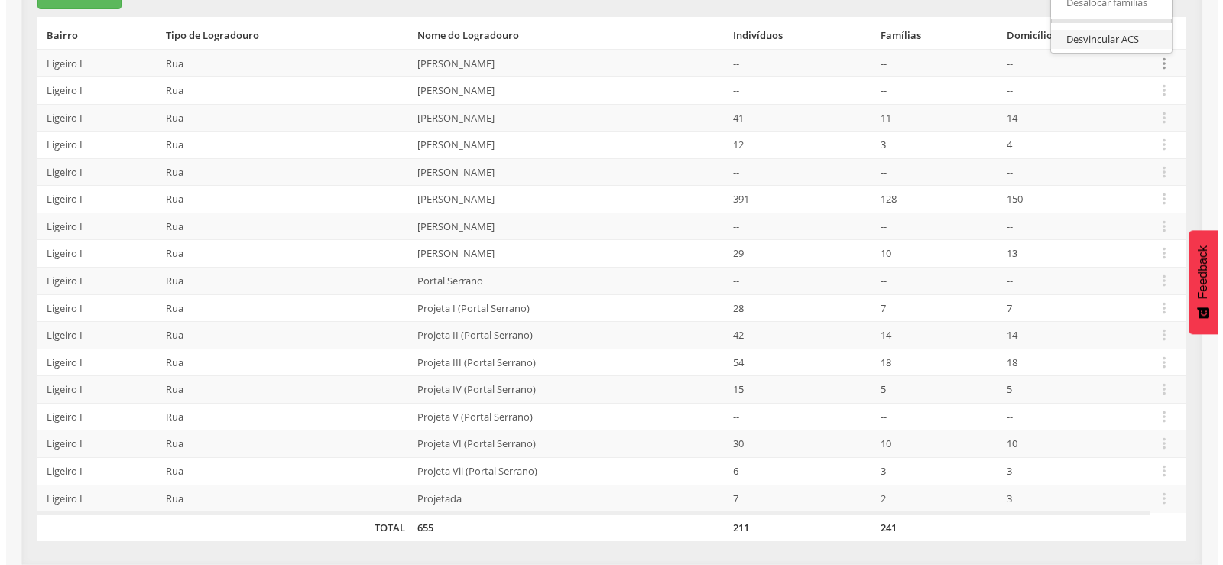
scroll to position [233, 0]
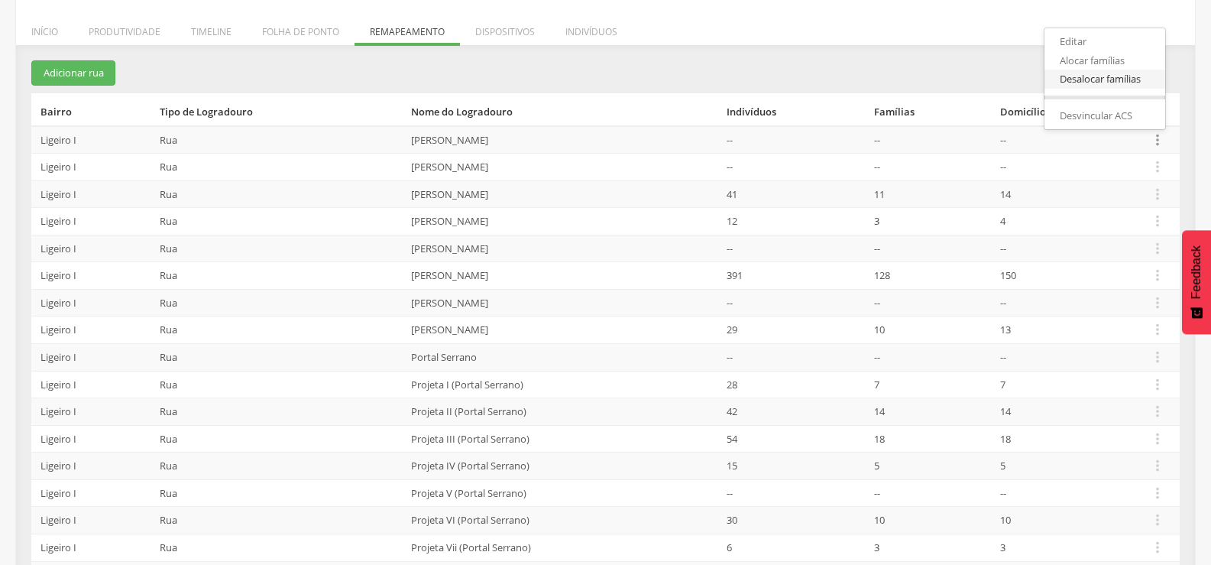
click at [1089, 83] on link "Desalocar famílias" at bounding box center [1105, 79] width 121 height 19
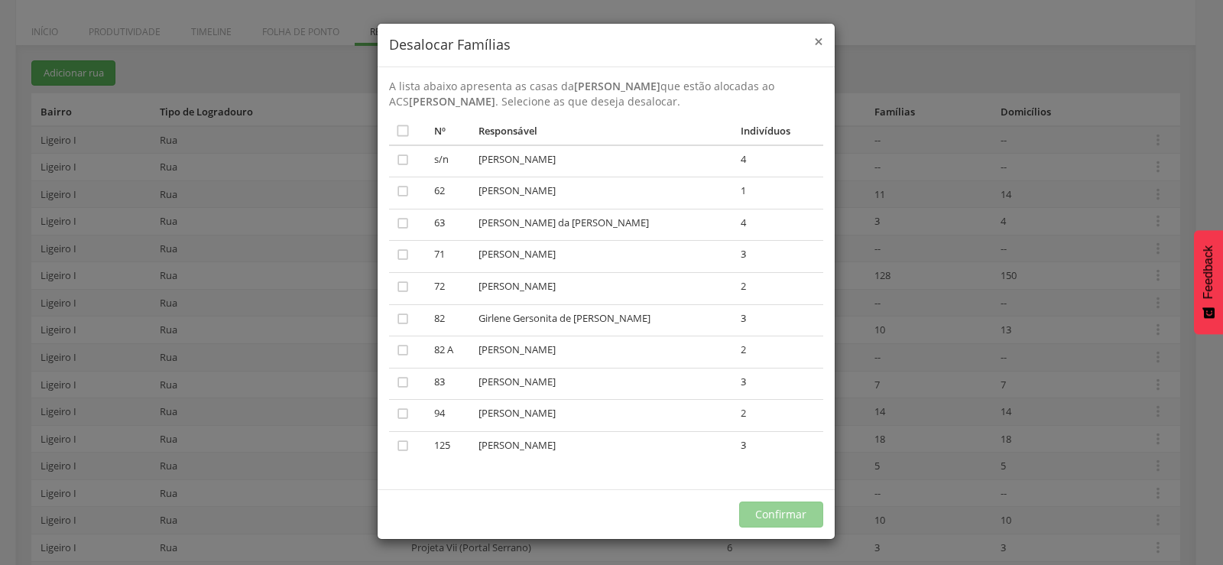
click at [818, 41] on span "×" at bounding box center [818, 41] width 9 height 21
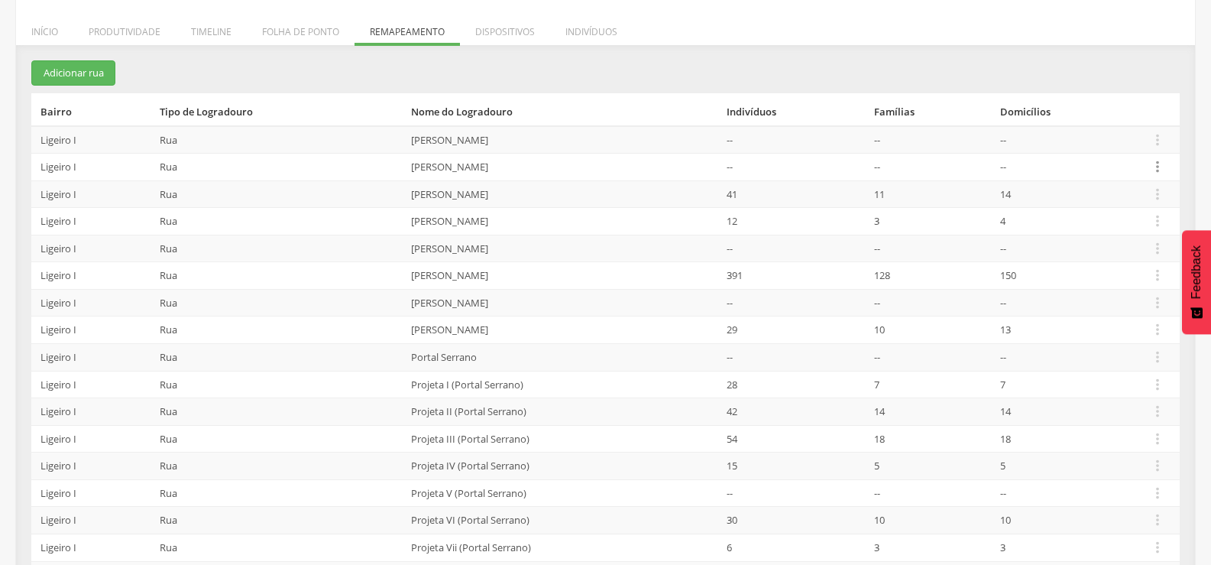
click at [1164, 164] on icon "" at bounding box center [1157, 166] width 17 height 17
click at [1119, 114] on link "Desalocar famílias" at bounding box center [1105, 106] width 121 height 19
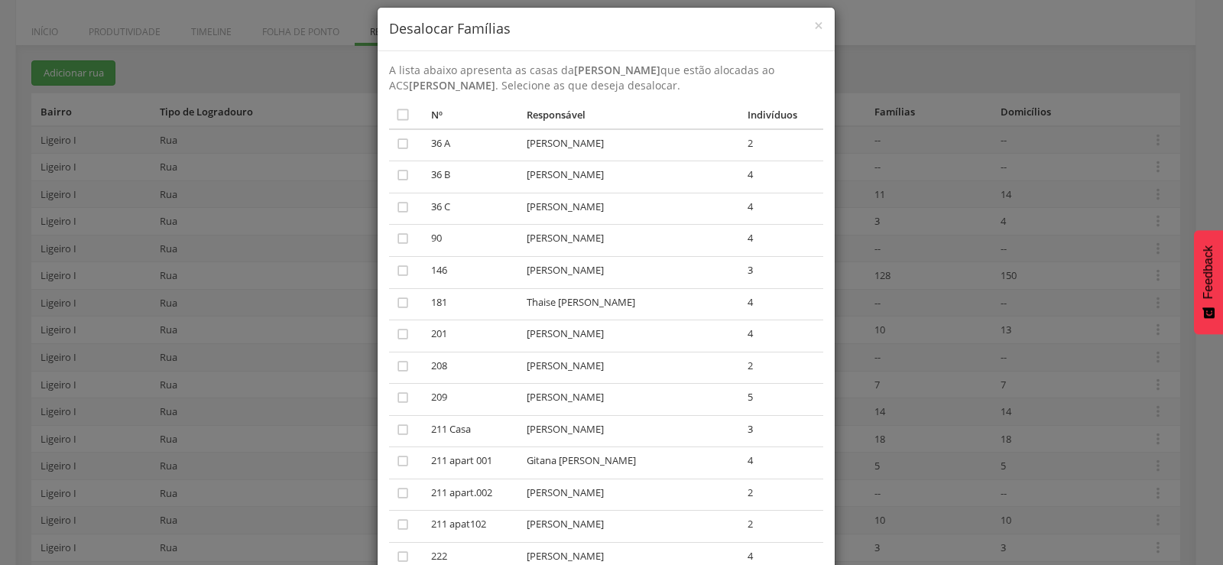
scroll to position [0, 0]
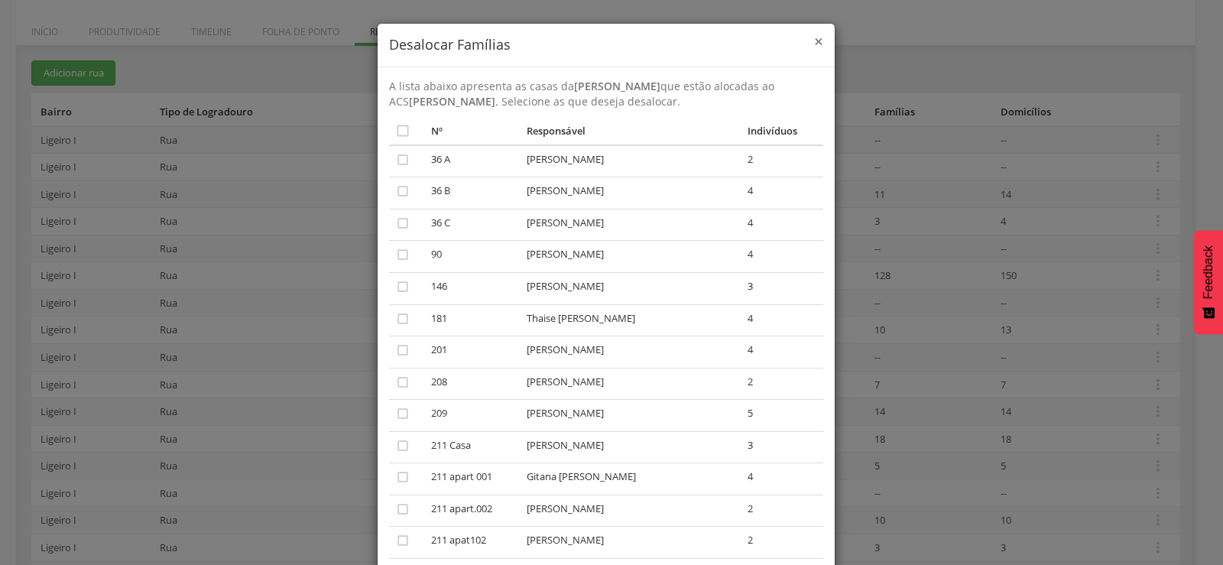
click at [814, 34] on span "×" at bounding box center [818, 41] width 9 height 21
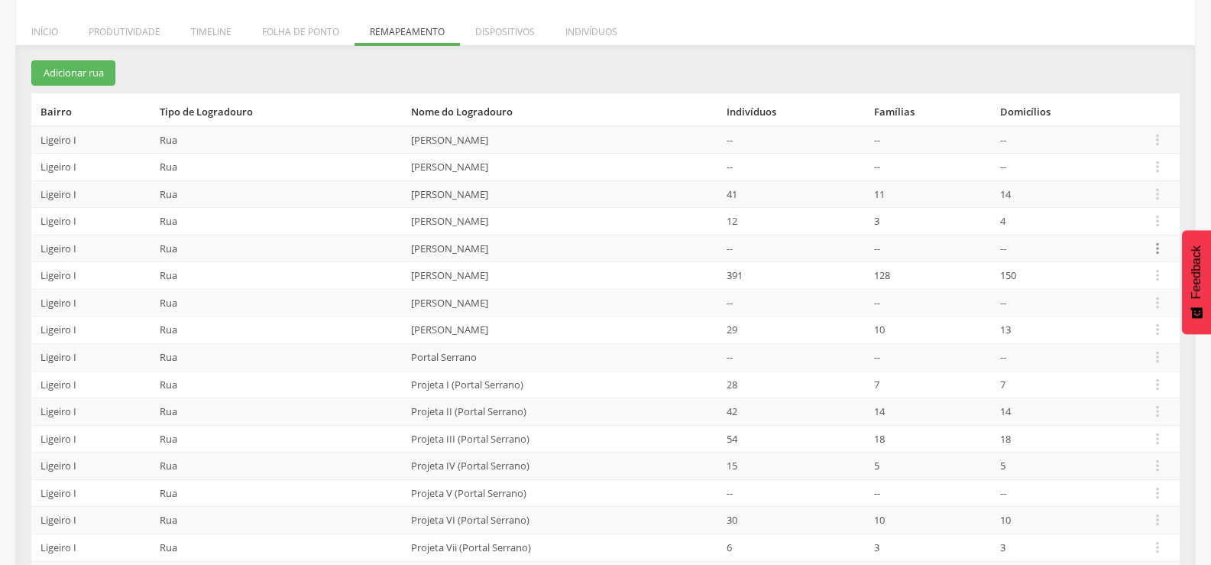
click at [1152, 247] on icon "" at bounding box center [1157, 248] width 17 height 17
click at [1128, 196] on link "Desalocar famílias" at bounding box center [1105, 188] width 121 height 19
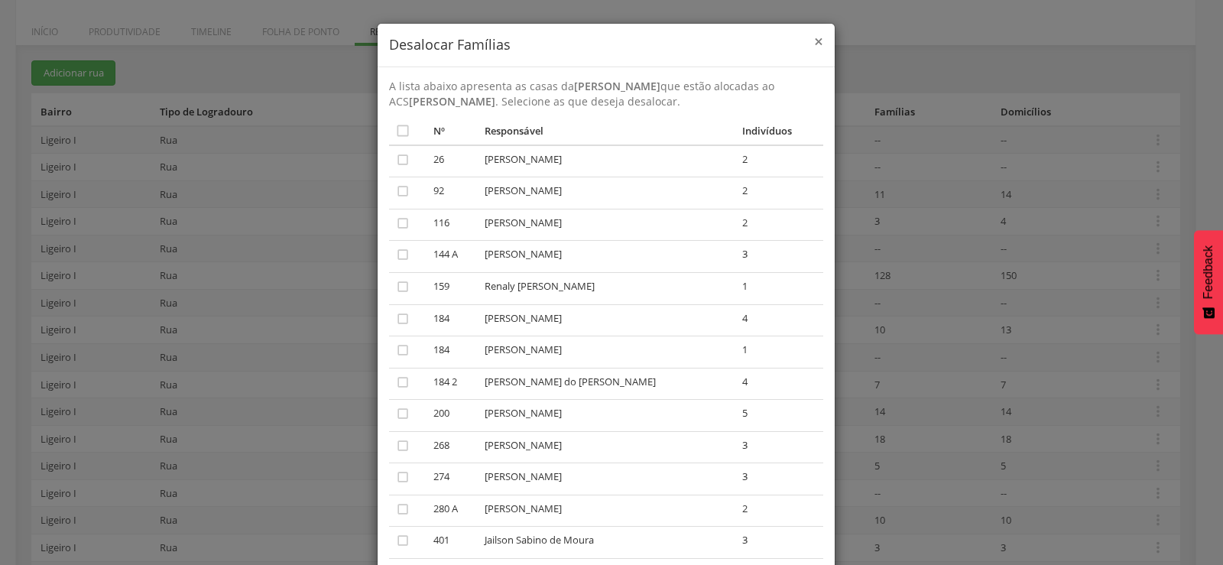
click at [814, 37] on span "×" at bounding box center [818, 41] width 9 height 21
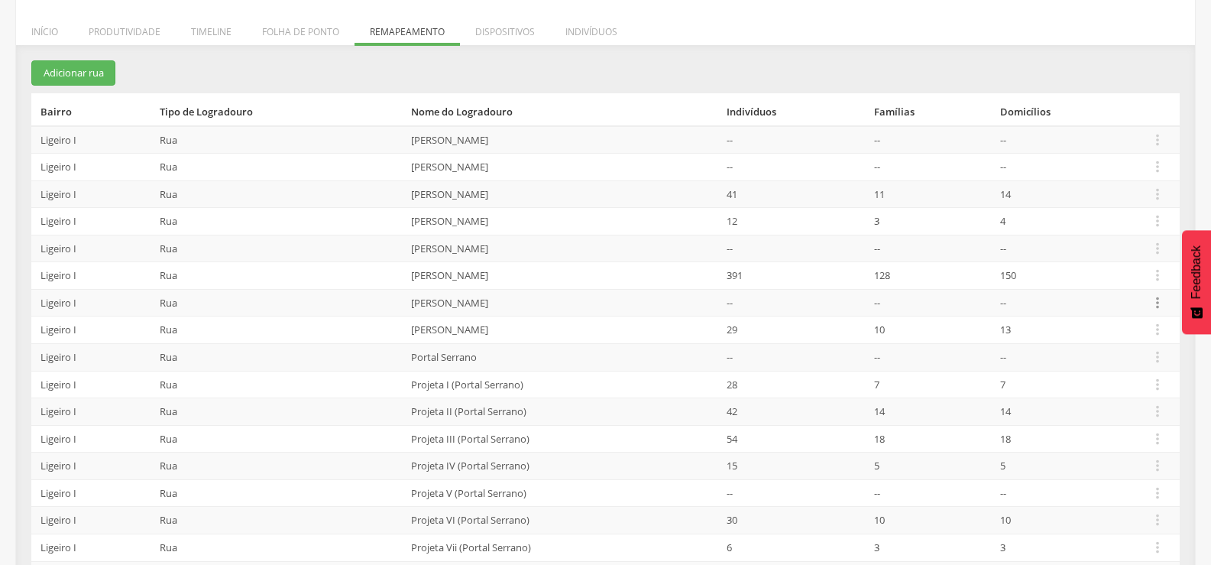
click at [1155, 298] on icon "" at bounding box center [1157, 302] width 17 height 17
click at [1110, 250] on link "Desalocar famílias" at bounding box center [1105, 242] width 121 height 19
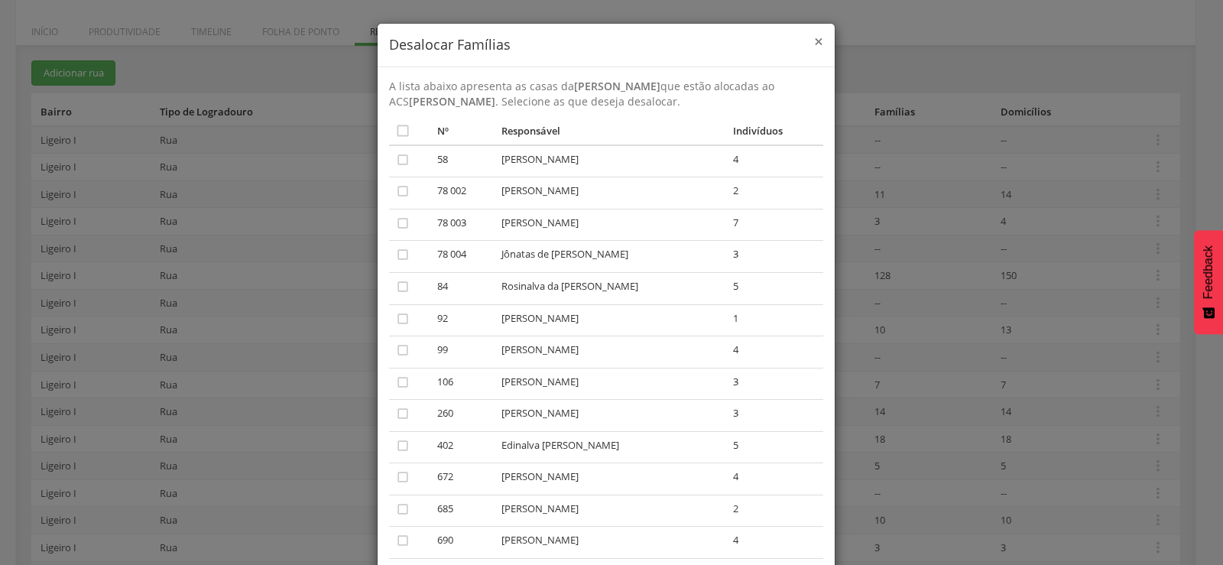
click at [814, 34] on span "×" at bounding box center [818, 41] width 9 height 21
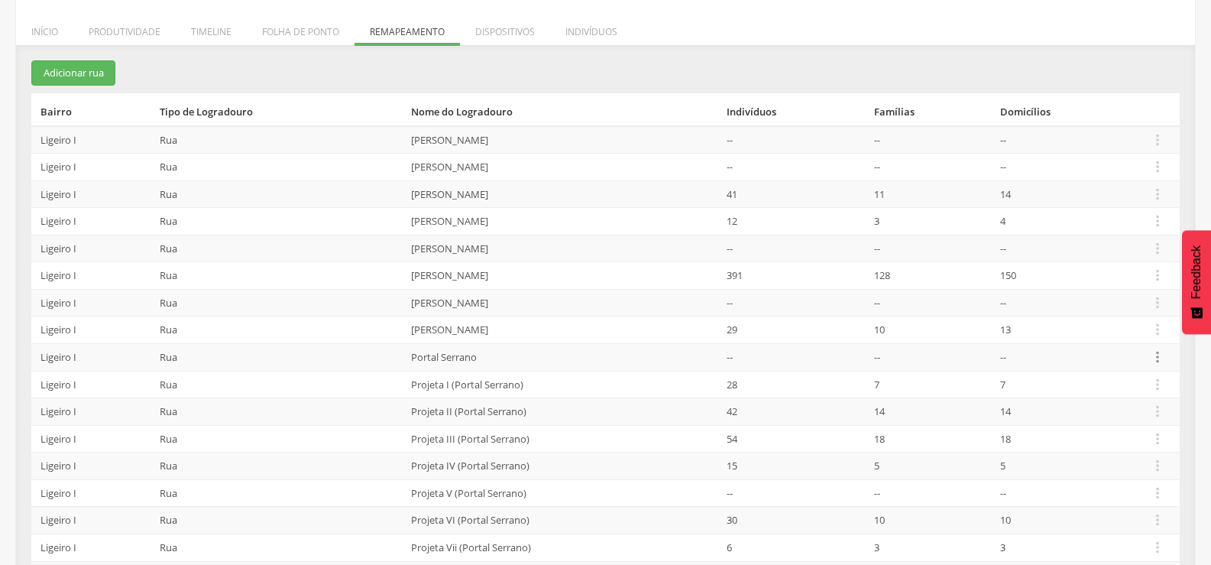
click at [1153, 358] on icon "" at bounding box center [1157, 356] width 17 height 17
click at [1126, 303] on link "Desalocar famílias" at bounding box center [1105, 296] width 121 height 19
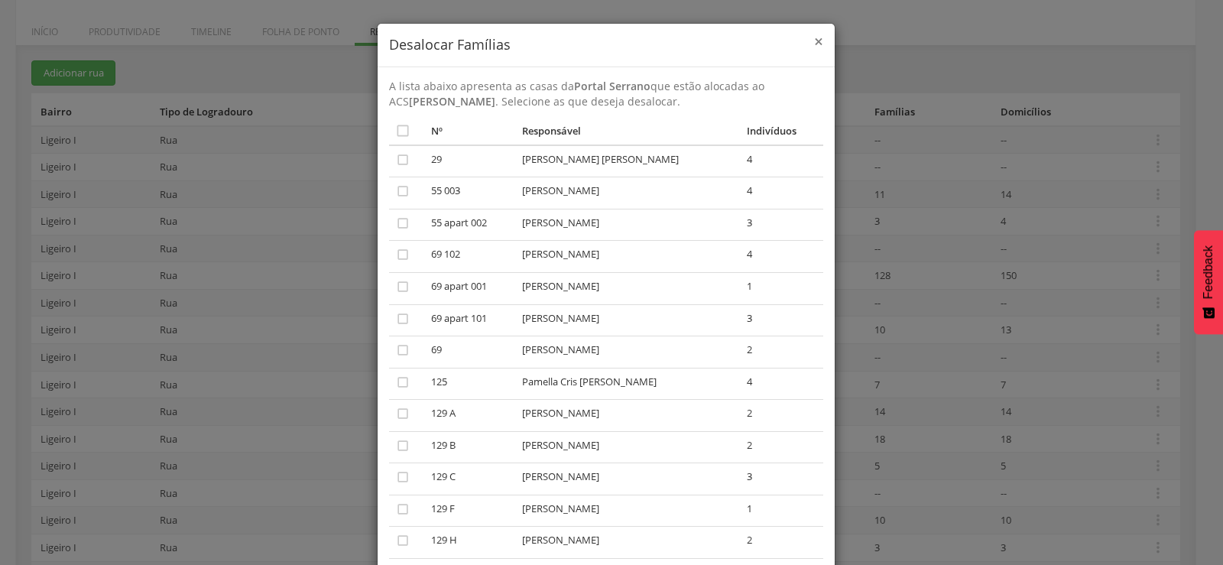
click at [814, 46] on span "×" at bounding box center [818, 41] width 9 height 21
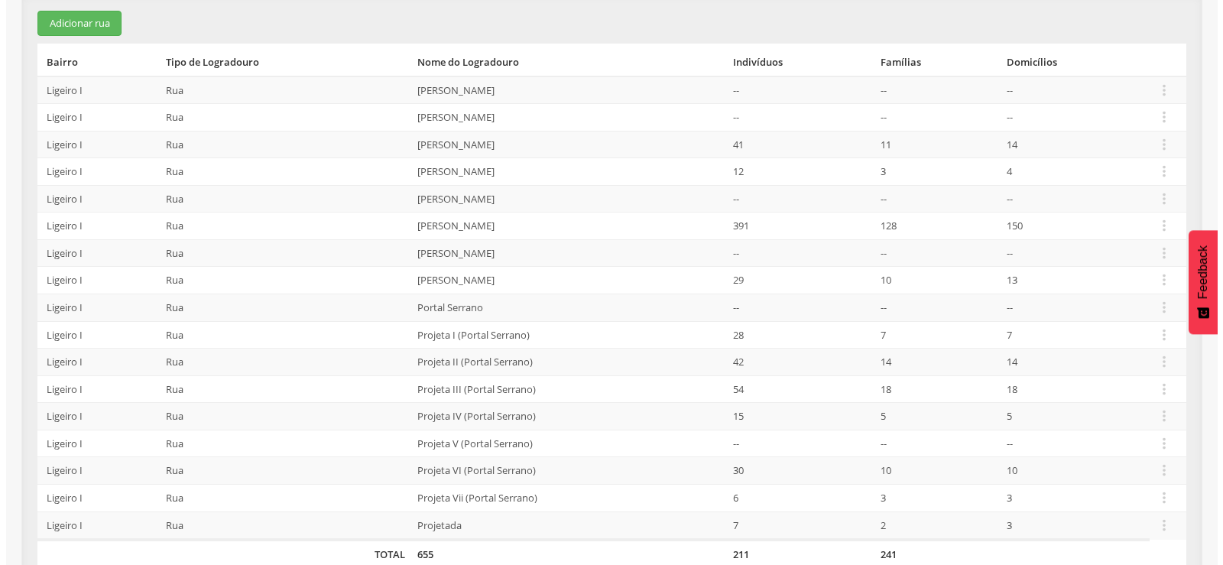
scroll to position [309, 0]
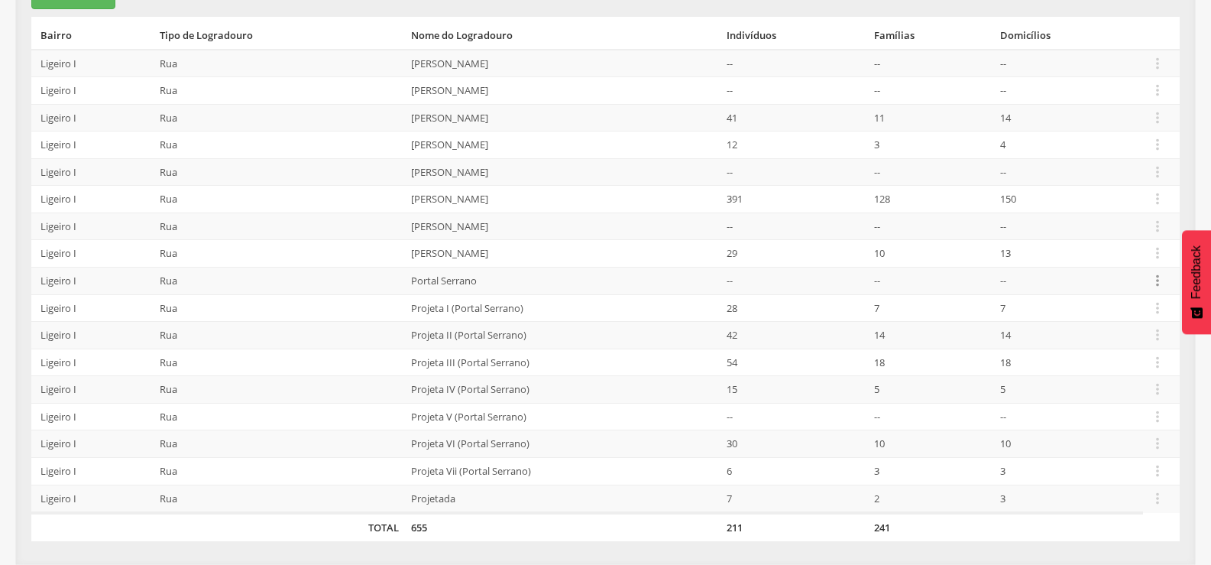
click at [1154, 279] on icon "" at bounding box center [1157, 280] width 17 height 17
click at [1100, 220] on link "Desalocar famílias" at bounding box center [1105, 220] width 121 height 19
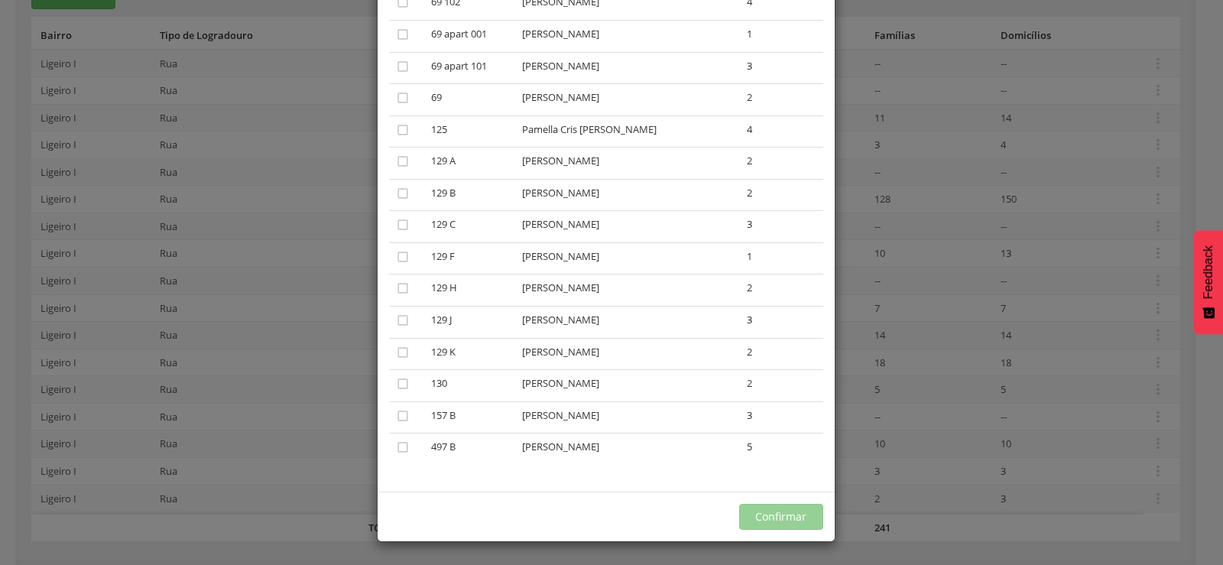
scroll to position [0, 0]
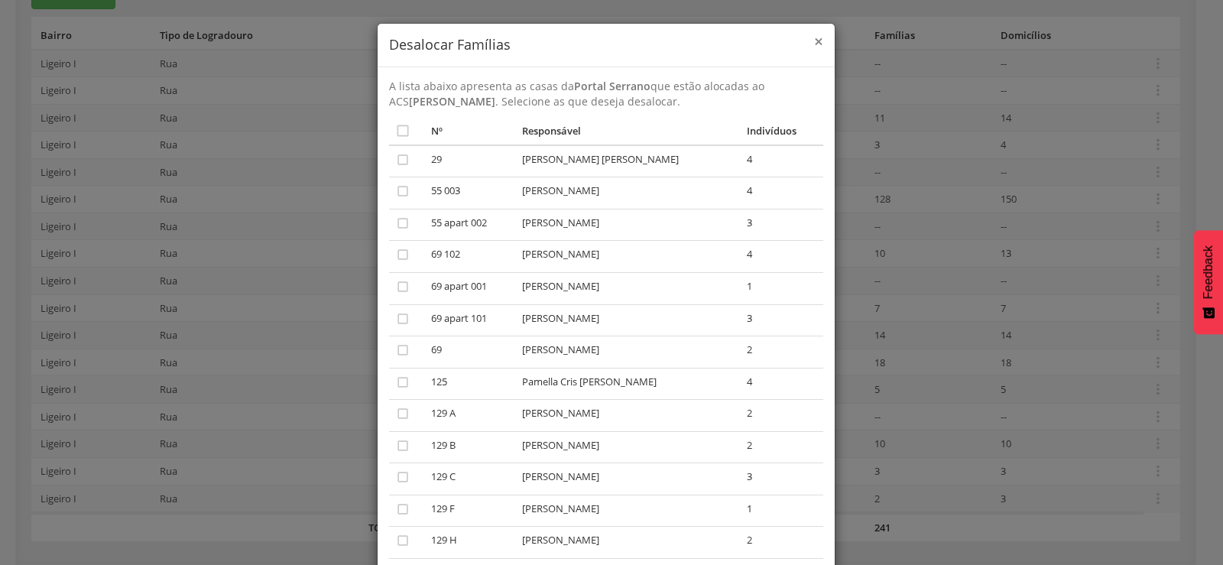
click at [814, 40] on span "×" at bounding box center [818, 41] width 9 height 21
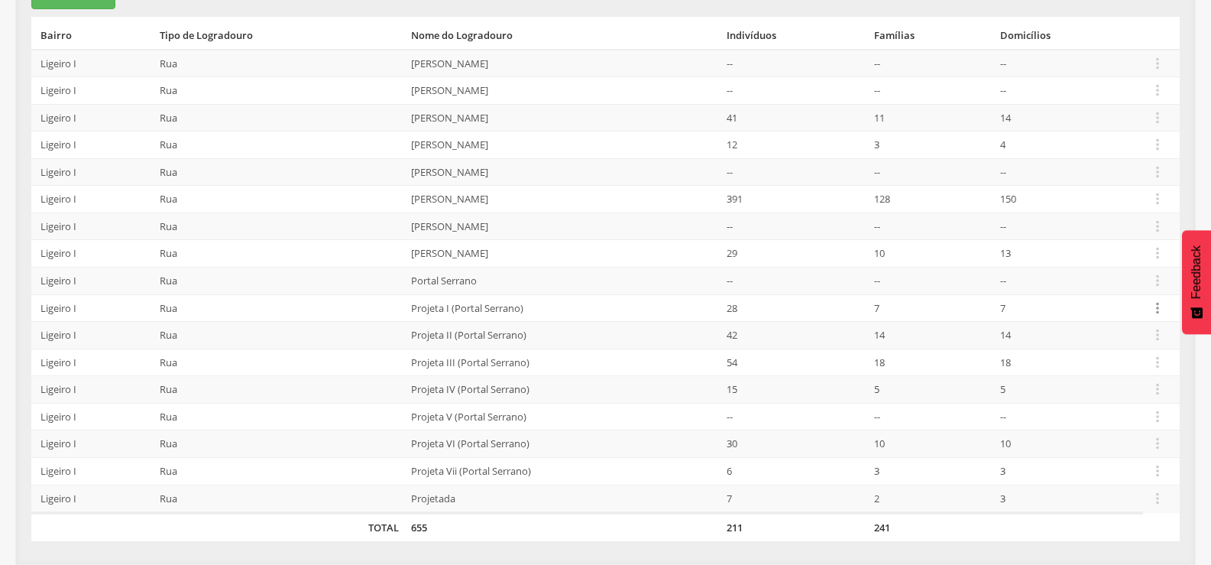
click at [1156, 313] on icon "" at bounding box center [1157, 308] width 17 height 17
click at [1105, 257] on link "Desalocar famílias" at bounding box center [1105, 247] width 121 height 19
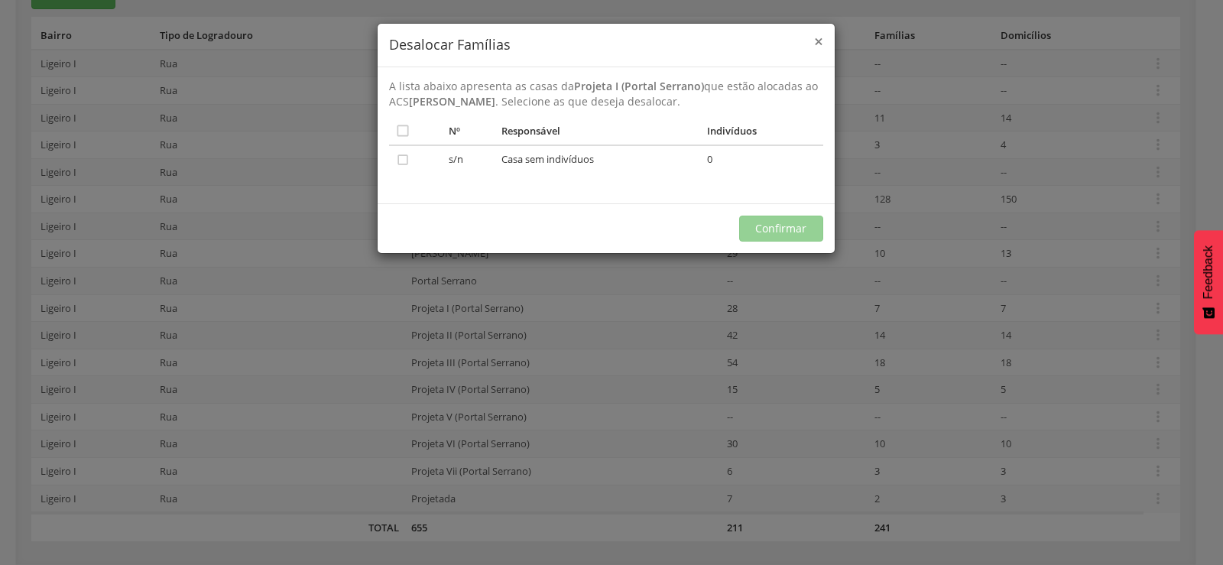
click at [818, 44] on span "×" at bounding box center [818, 41] width 9 height 21
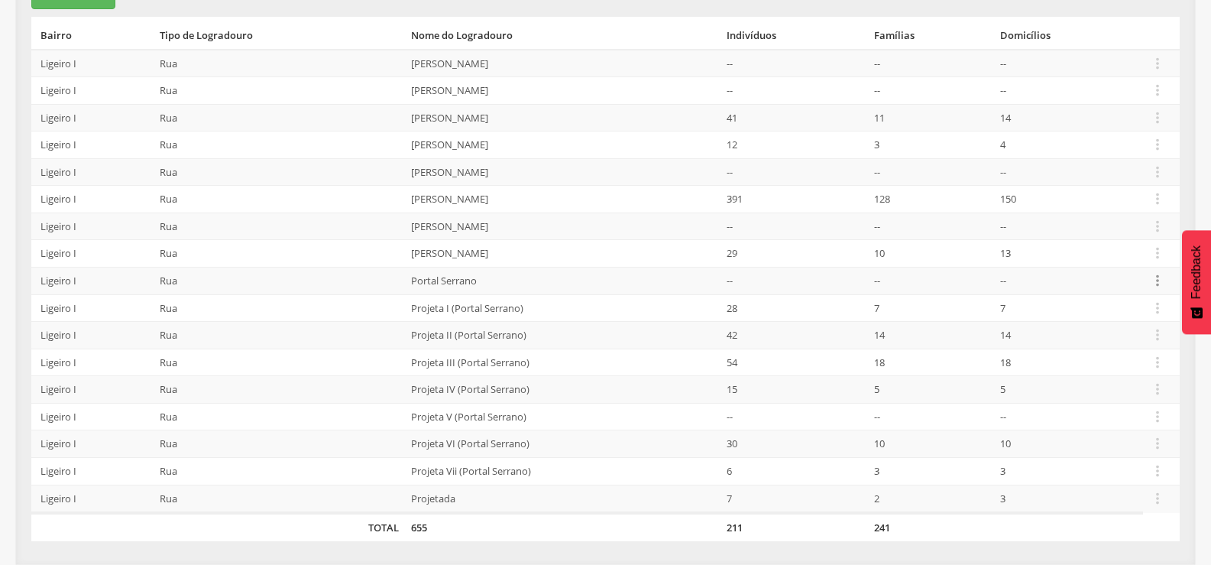
click at [1159, 274] on icon "" at bounding box center [1157, 280] width 17 height 17
click at [1135, 222] on link "Desalocar famílias" at bounding box center [1105, 220] width 121 height 19
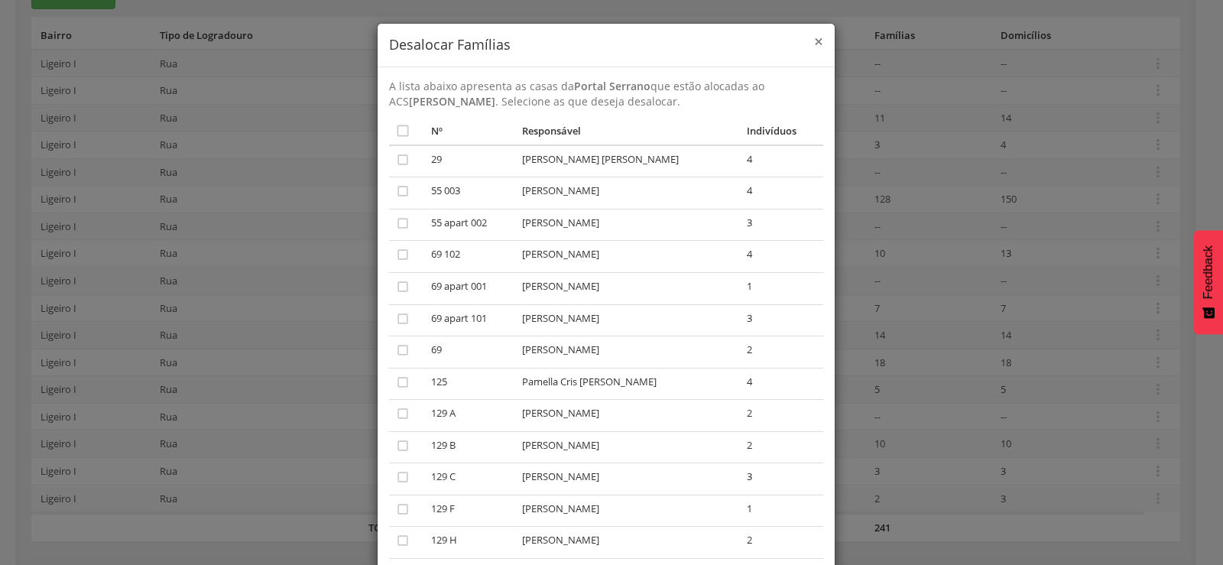
click at [814, 40] on span "×" at bounding box center [818, 41] width 9 height 21
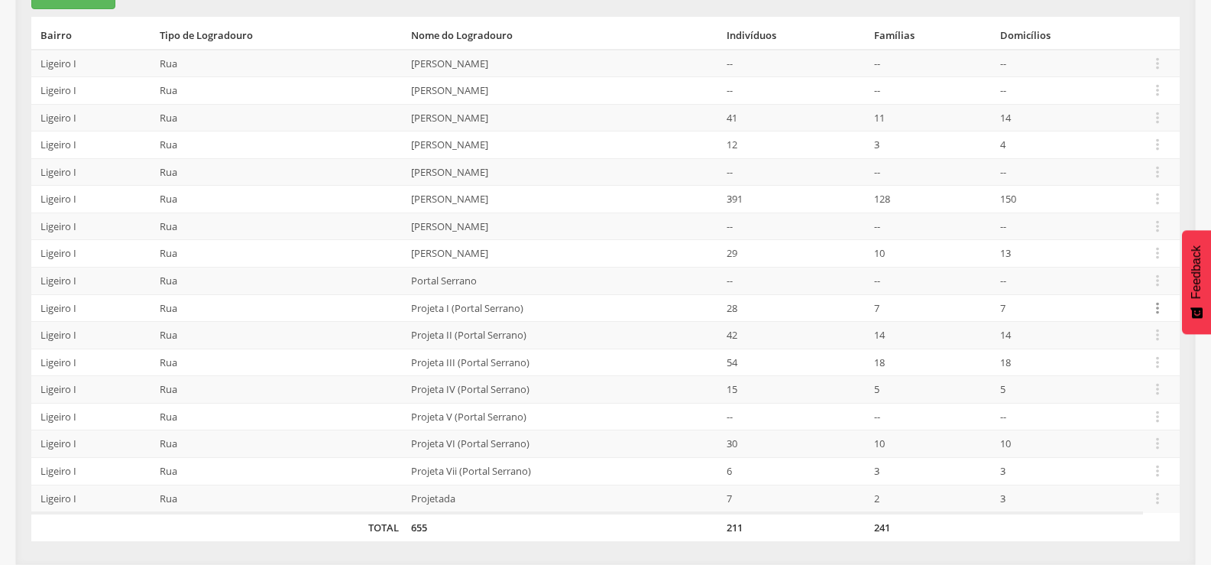
click at [1164, 315] on icon "" at bounding box center [1157, 308] width 17 height 17
click at [1081, 250] on link "Desalocar famílias" at bounding box center [1105, 247] width 121 height 19
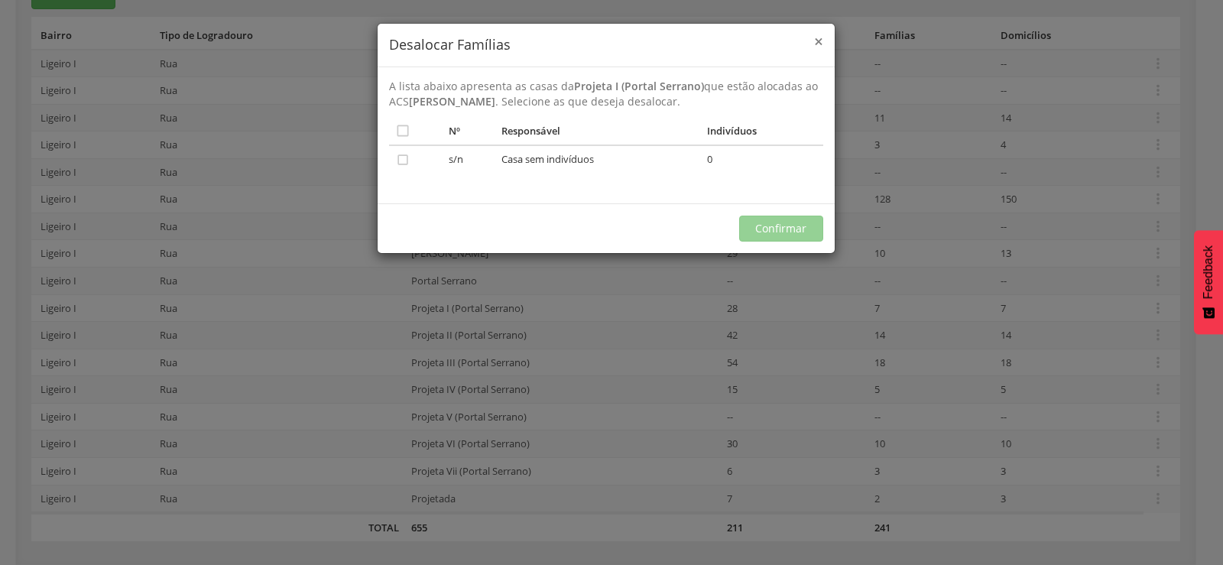
click at [821, 37] on span "×" at bounding box center [818, 41] width 9 height 21
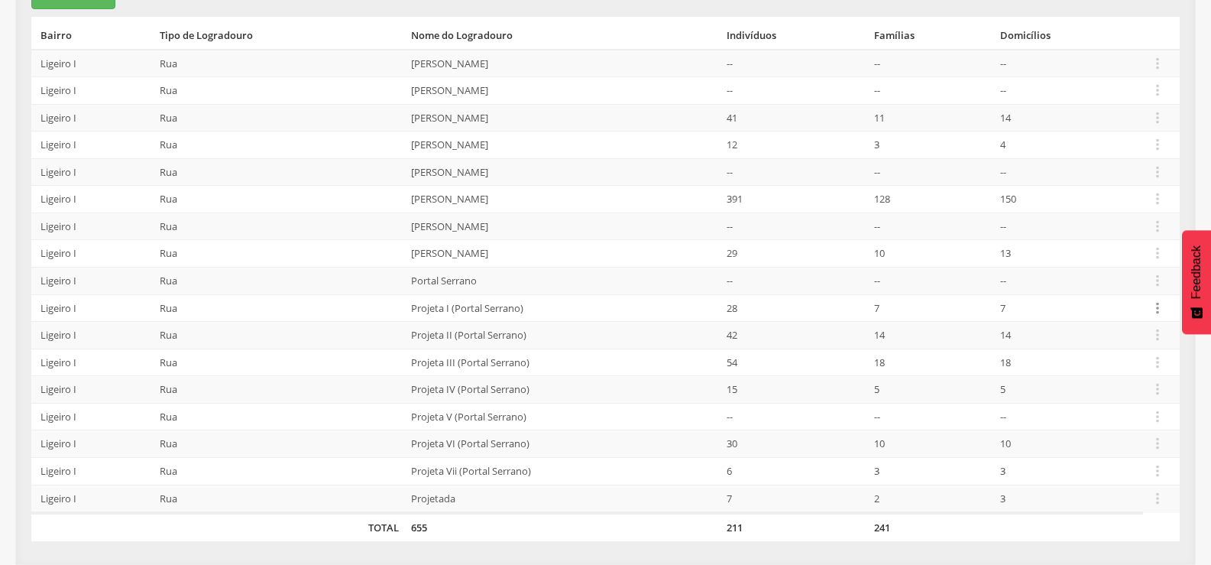
click at [1161, 306] on icon "" at bounding box center [1157, 308] width 17 height 17
click at [1079, 252] on link "Desalocar famílias" at bounding box center [1105, 247] width 121 height 19
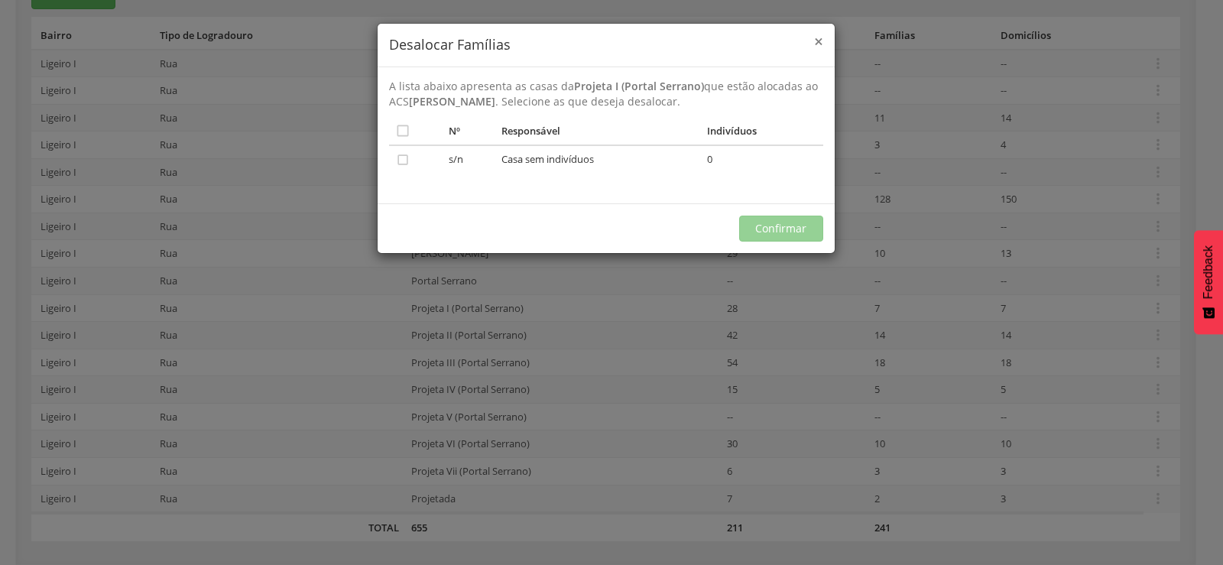
click at [822, 43] on span "×" at bounding box center [818, 41] width 9 height 21
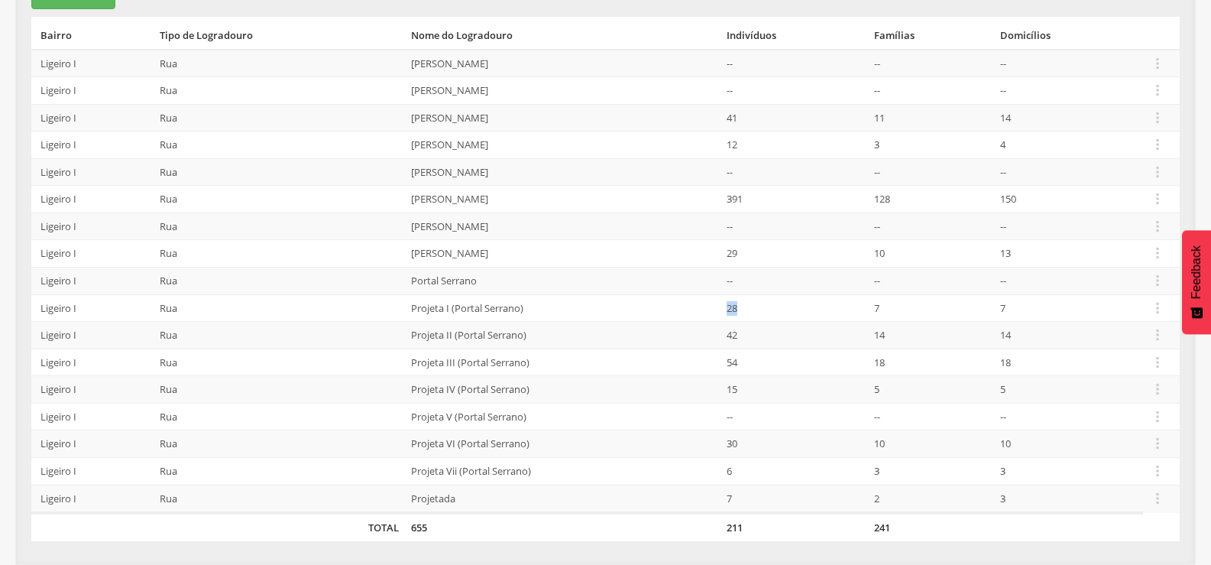
drag, startPoint x: 740, startPoint y: 305, endPoint x: 756, endPoint y: 309, distance: 16.7
click at [756, 309] on td "28" at bounding box center [794, 308] width 147 height 28
click at [1156, 312] on icon "" at bounding box center [1157, 308] width 17 height 17
click at [1119, 250] on link "Desalocar famílias" at bounding box center [1105, 247] width 121 height 19
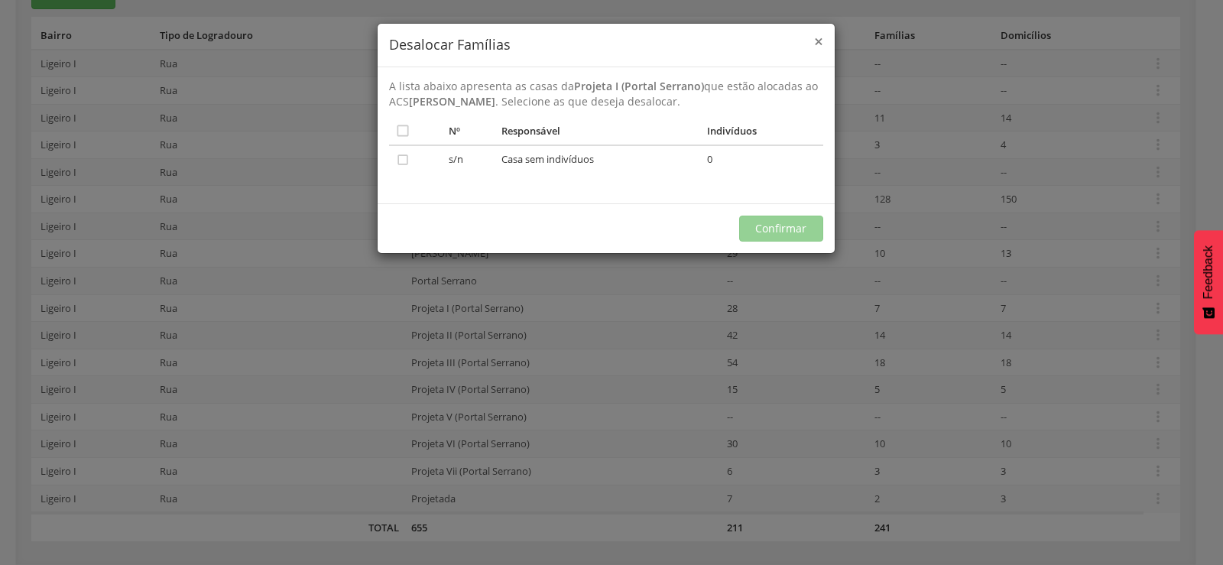
click at [814, 44] on span "×" at bounding box center [818, 41] width 9 height 21
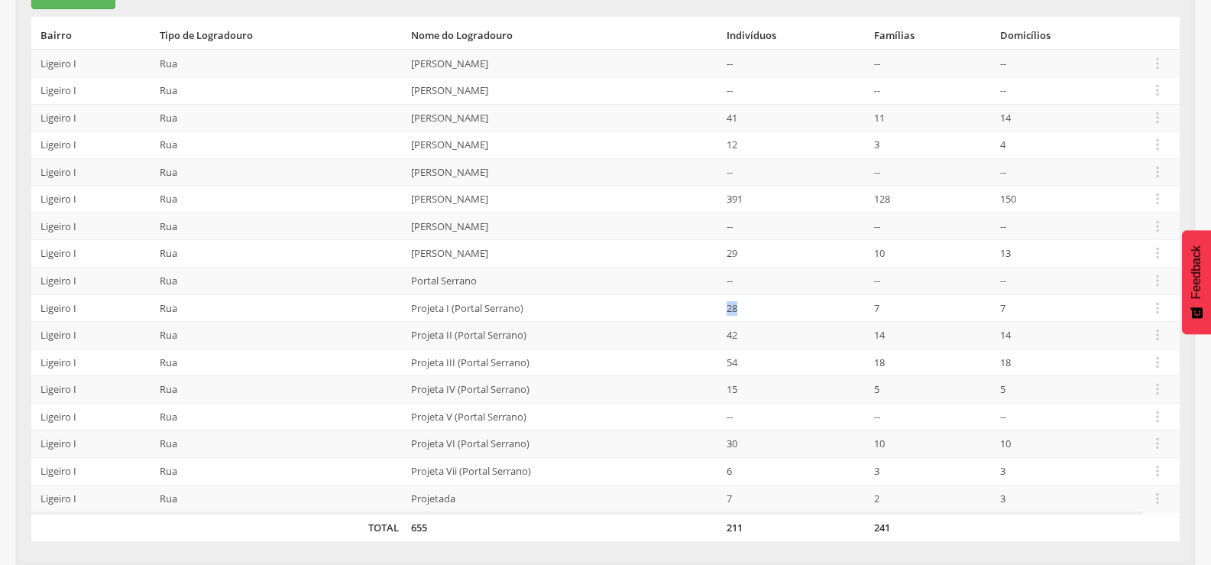
drag, startPoint x: 736, startPoint y: 308, endPoint x: 757, endPoint y: 308, distance: 21.4
click at [757, 308] on td "28" at bounding box center [794, 308] width 147 height 28
click at [1164, 248] on icon "" at bounding box center [1157, 253] width 17 height 17
click at [1094, 191] on link "Desalocar famílias" at bounding box center [1105, 192] width 121 height 19
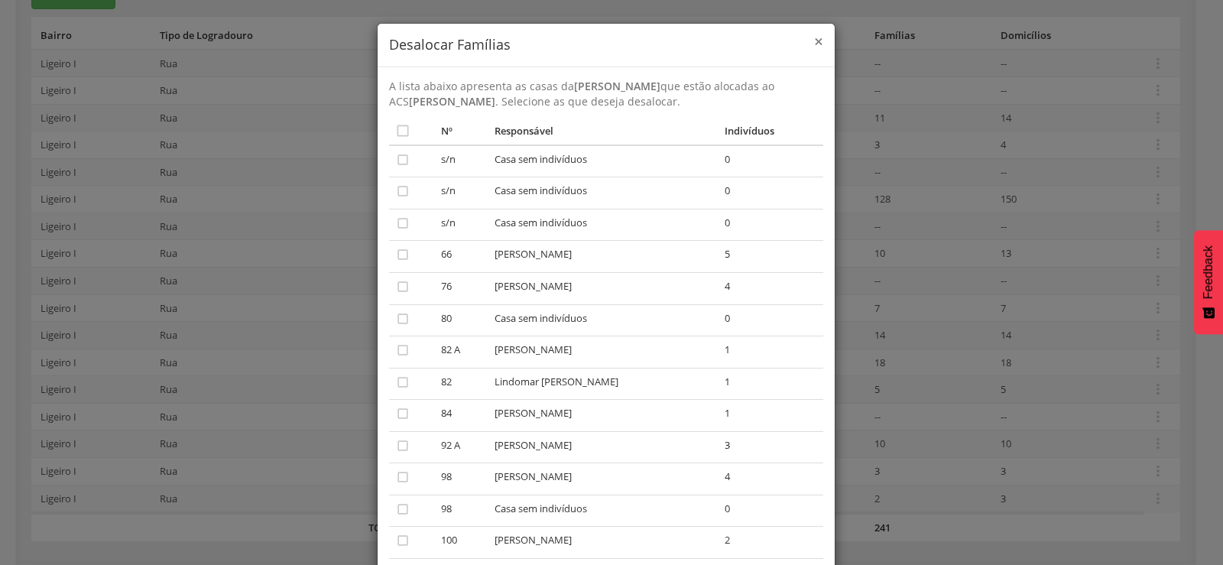
click at [816, 44] on span "×" at bounding box center [818, 41] width 9 height 21
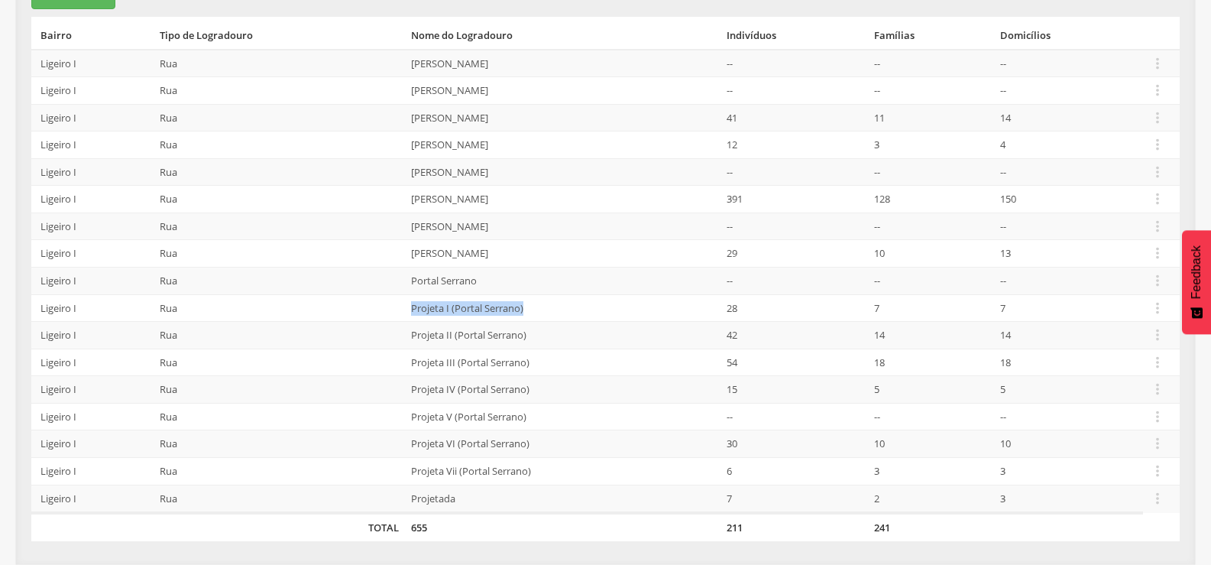
drag, startPoint x: 406, startPoint y: 302, endPoint x: 521, endPoint y: 301, distance: 115.4
click at [521, 301] on td "Projeta I (Portal Serrano)" at bounding box center [563, 308] width 316 height 28
drag, startPoint x: 408, startPoint y: 412, endPoint x: 535, endPoint y: 409, distance: 126.9
click at [535, 409] on td "Projeta V (Portal Serrano)" at bounding box center [563, 417] width 316 height 28
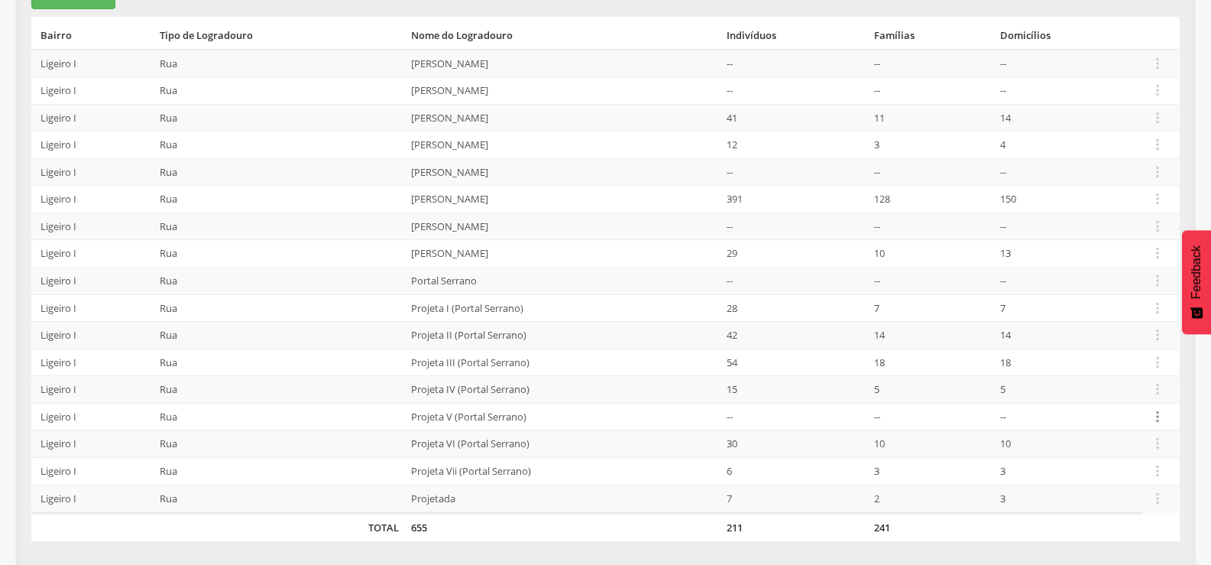
click at [1151, 412] on icon "" at bounding box center [1157, 416] width 17 height 17
click at [1120, 366] on ul "Editar Alocar famílias Desalocar famílias Desvincular ACS" at bounding box center [1105, 356] width 122 height 102
click at [1159, 418] on icon "" at bounding box center [1157, 416] width 17 height 17
click at [1142, 352] on link "Desalocar famílias" at bounding box center [1105, 356] width 121 height 19
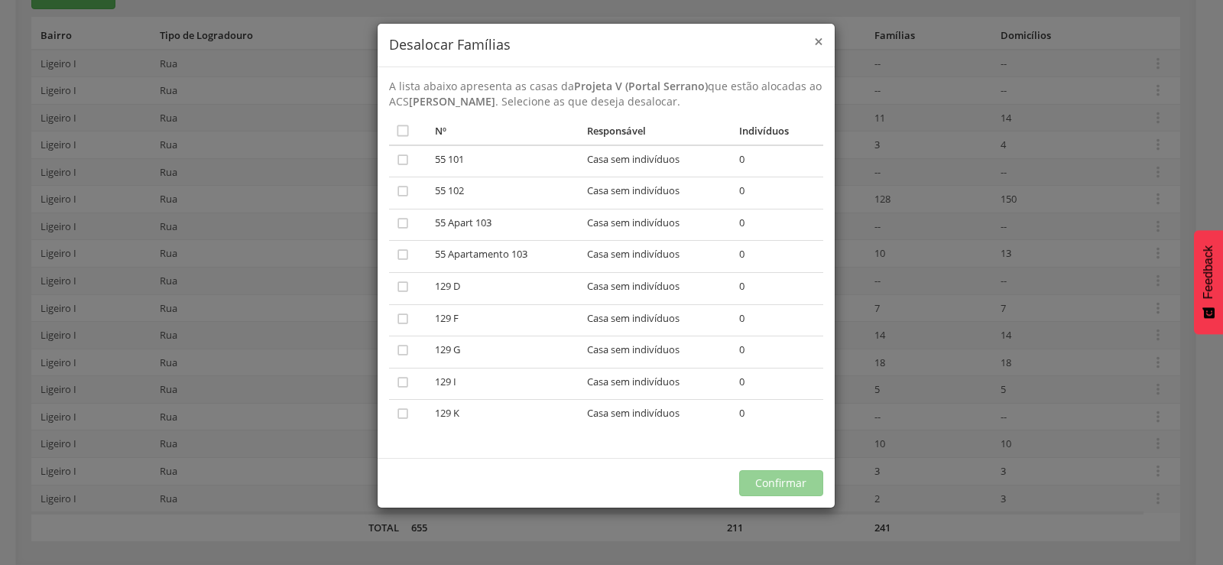
click at [814, 43] on span "×" at bounding box center [818, 41] width 9 height 21
